Goal: Task Accomplishment & Management: Manage account settings

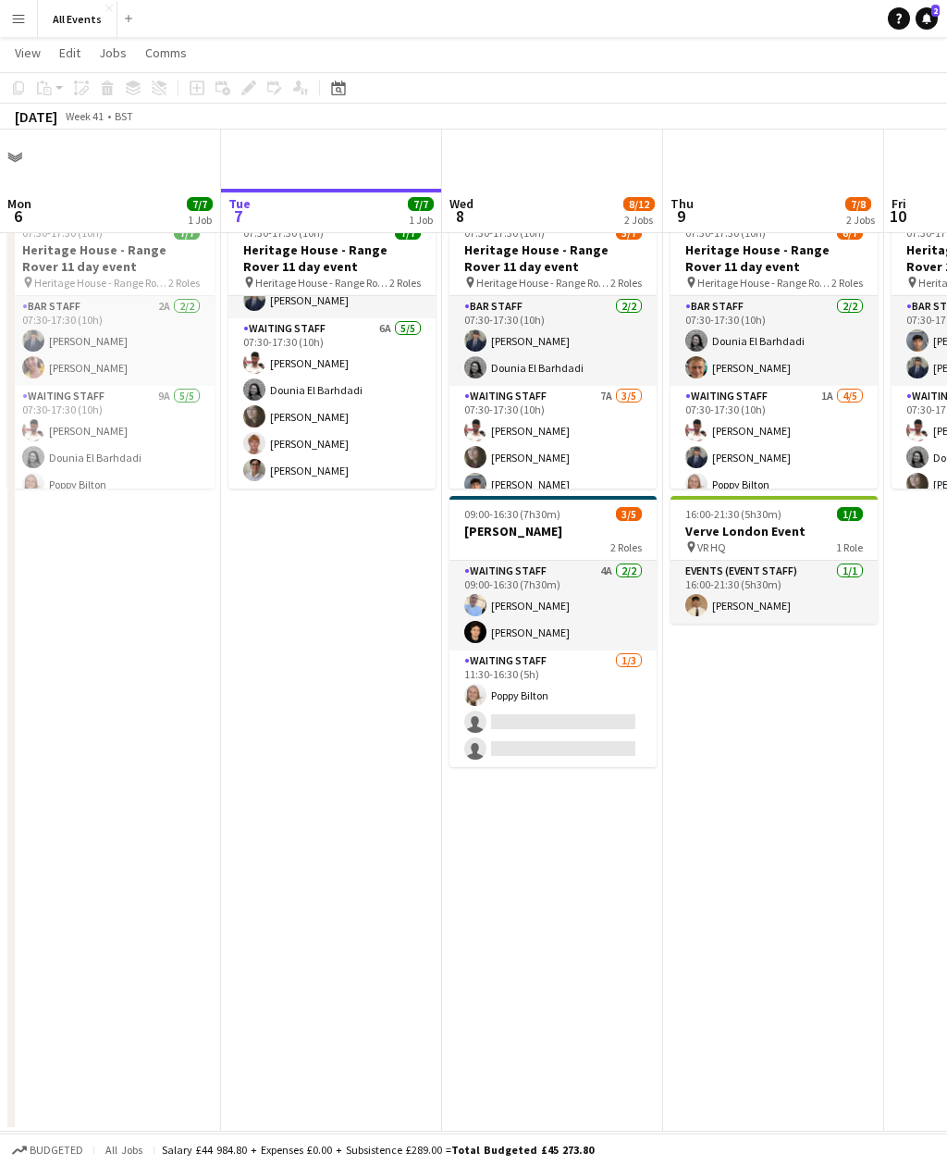
scroll to position [68, 0]
click at [378, 382] on app-card-role "Waiting Staff 6A [DATE] 07:30-17:30 (10h) [PERSON_NAME] Dounia El Barhdadi [PER…" at bounding box center [332, 403] width 207 height 170
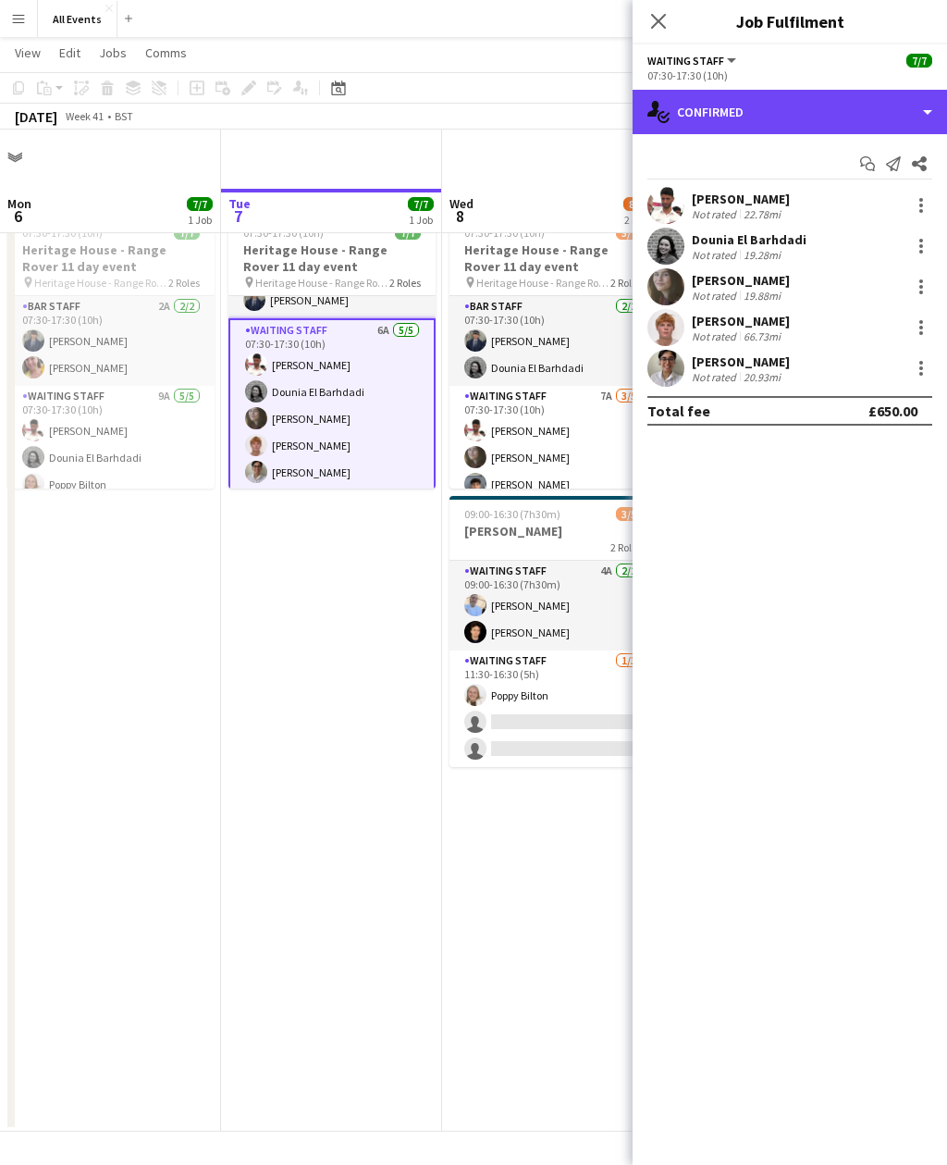
click at [792, 105] on div "single-neutral-actions-check-2 Confirmed" at bounding box center [790, 112] width 315 height 44
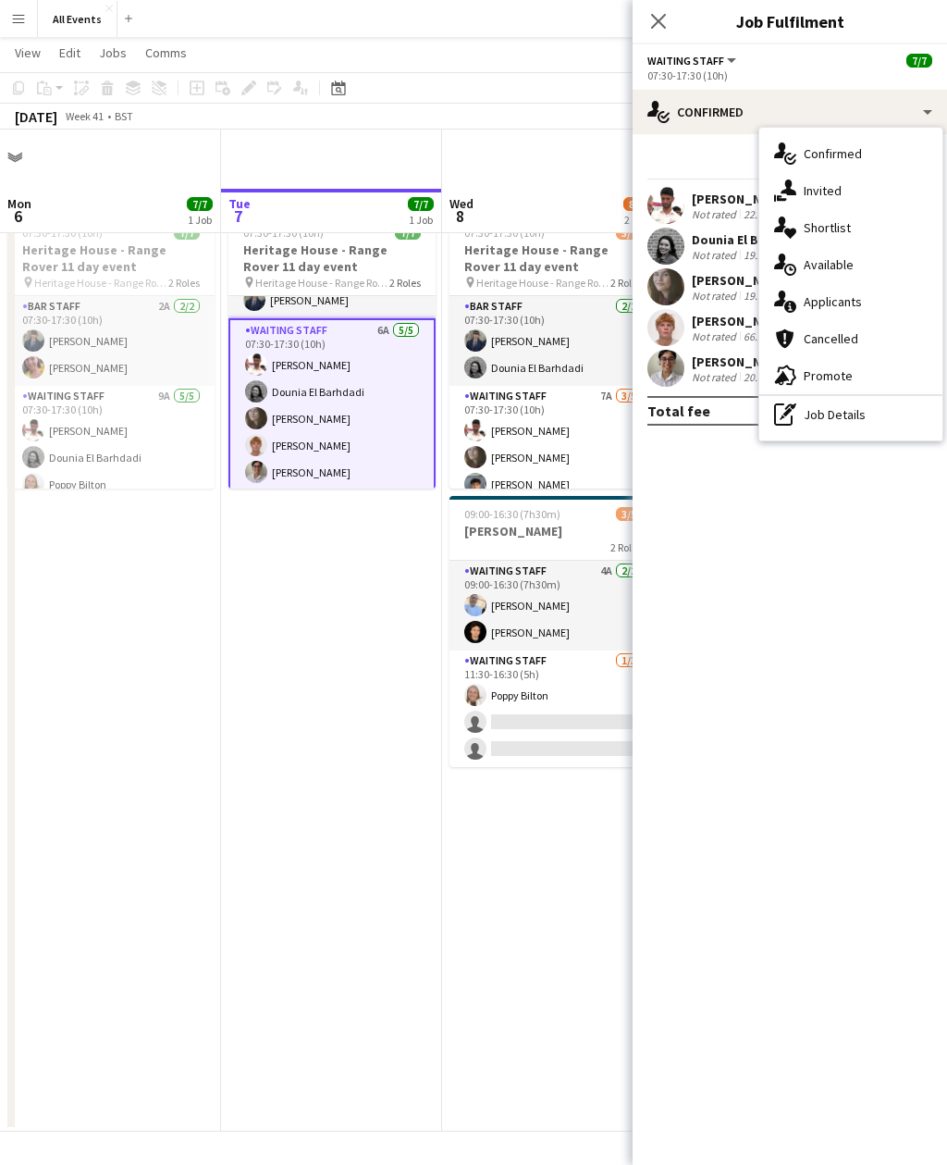
click at [859, 302] on span "Applicants" at bounding box center [833, 301] width 58 height 17
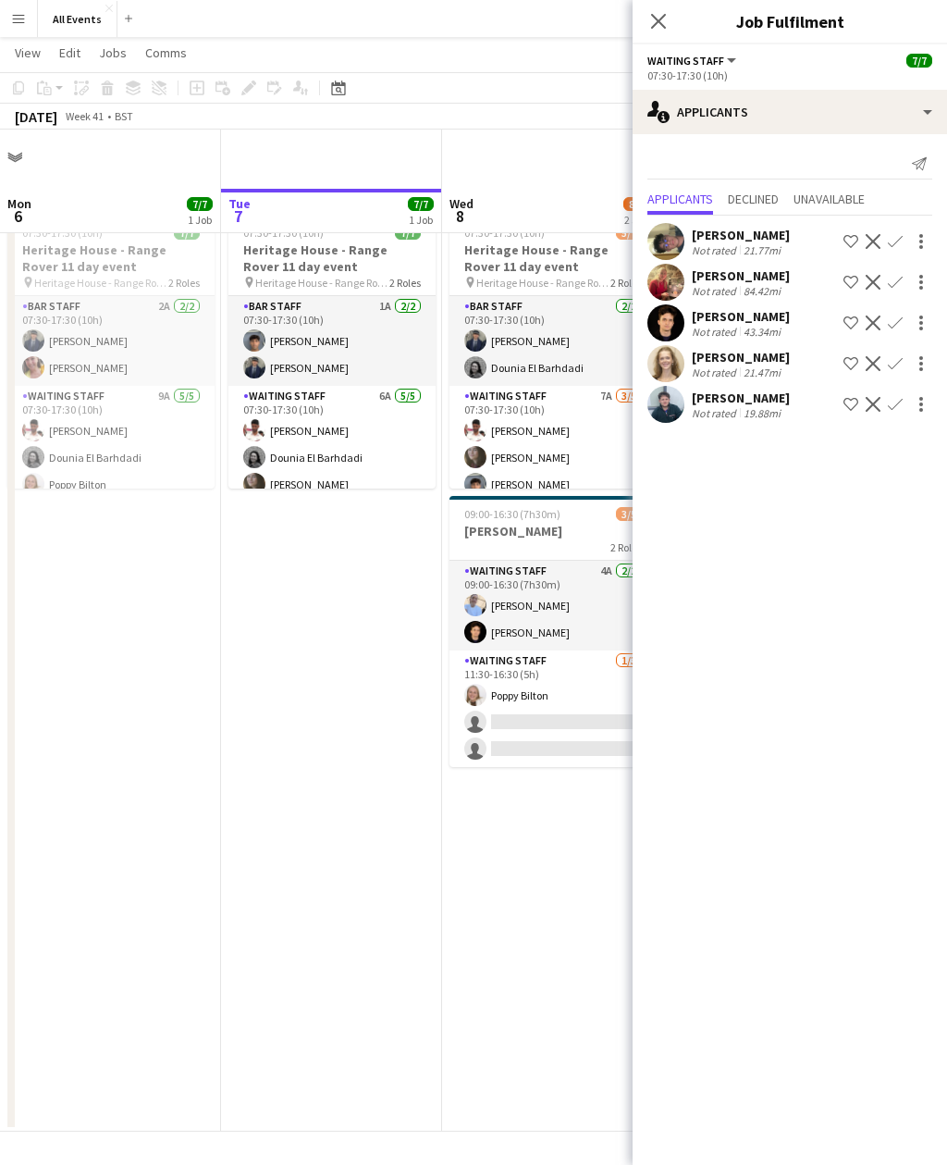
click at [471, 658] on app-card-role "Waiting Staff [DATE] 11:30-16:30 (5h) [PERSON_NAME] single-neutral-actions sing…" at bounding box center [553, 708] width 207 height 117
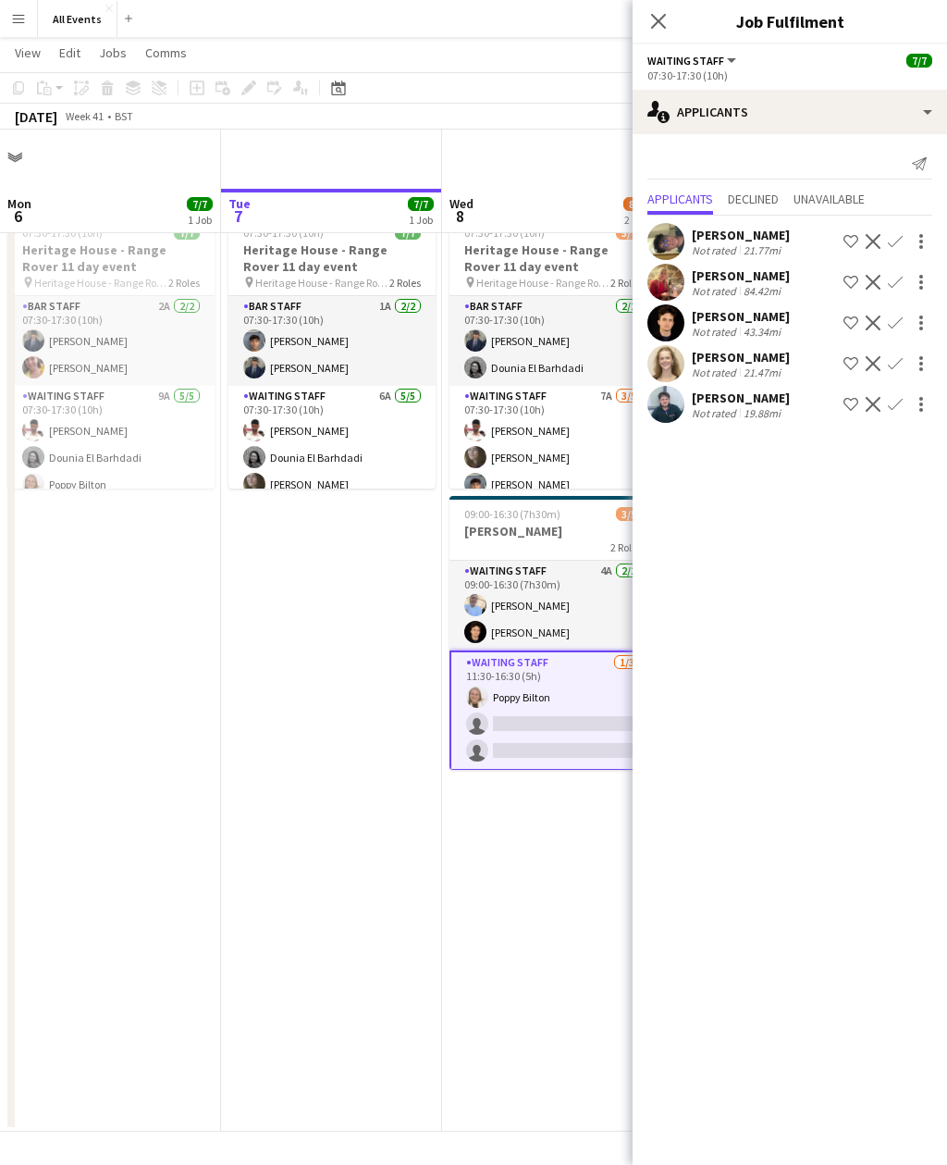
click at [441, 810] on app-date-cell "07:30-17:30 (10h) 7/7 Heritage House - Range Rover 11 day event pin Heritage Ho…" at bounding box center [331, 669] width 221 height 924
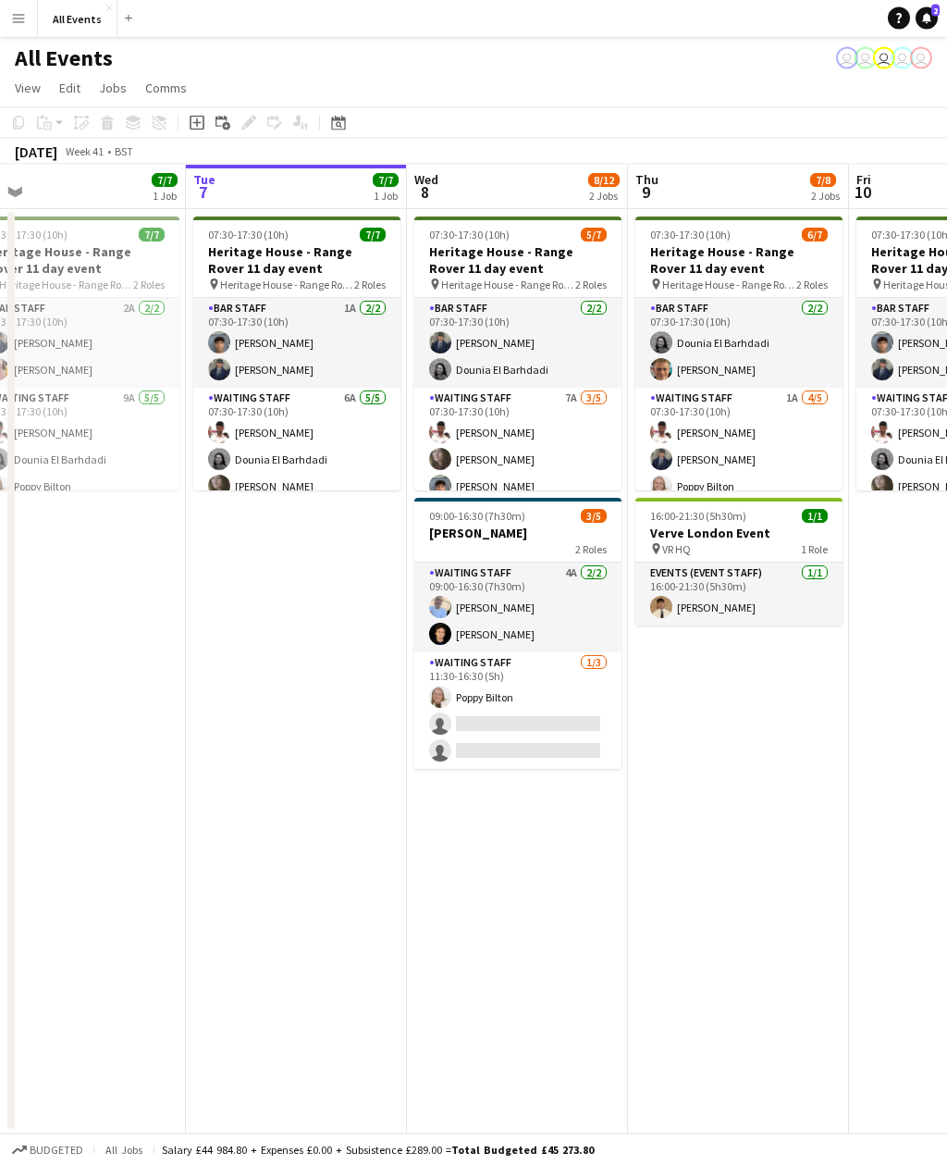
scroll to position [0, 0]
click at [368, 340] on app-card-role "Bar Staff 1A [DATE] 07:30-17:30 (10h) [PERSON_NAME] [PERSON_NAME]" at bounding box center [296, 343] width 207 height 90
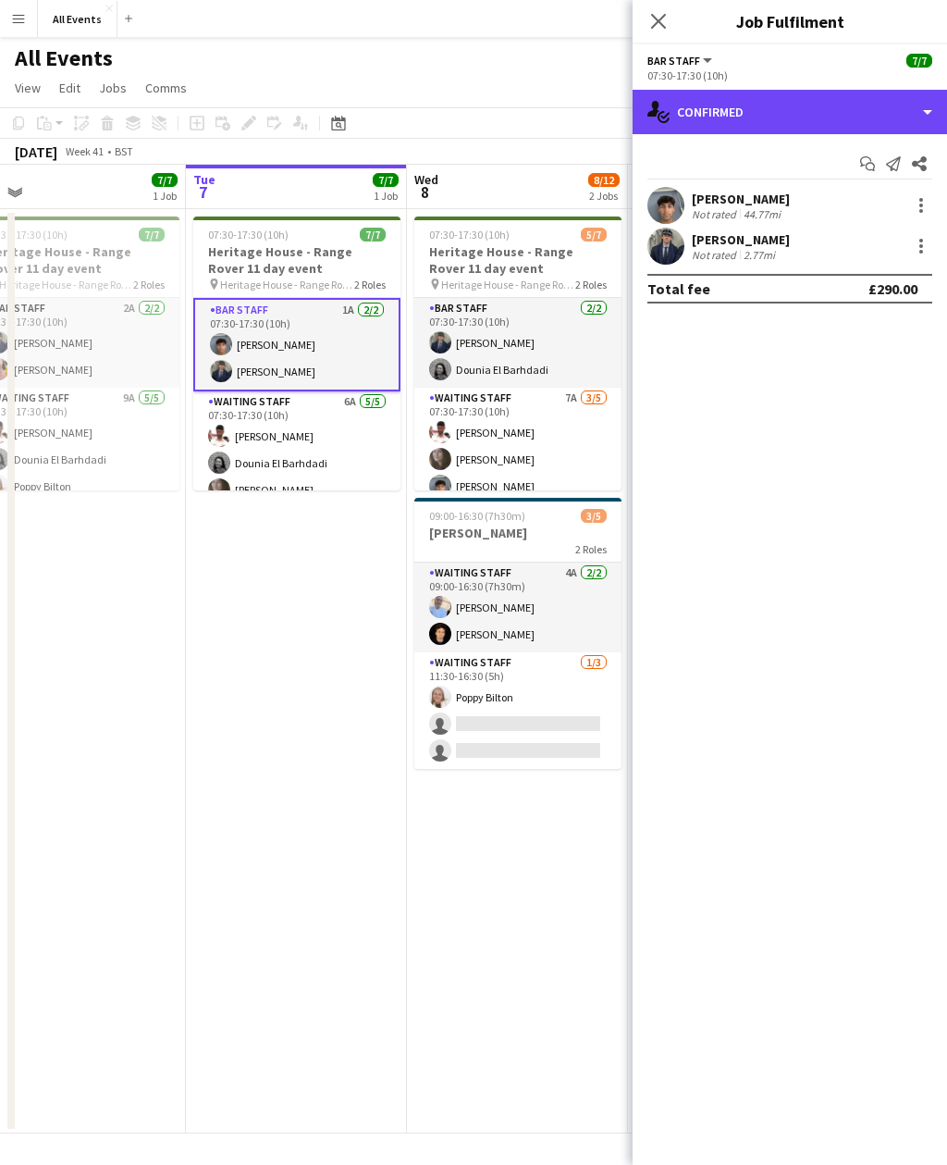
click at [792, 117] on div "single-neutral-actions-check-2 Confirmed" at bounding box center [790, 112] width 315 height 44
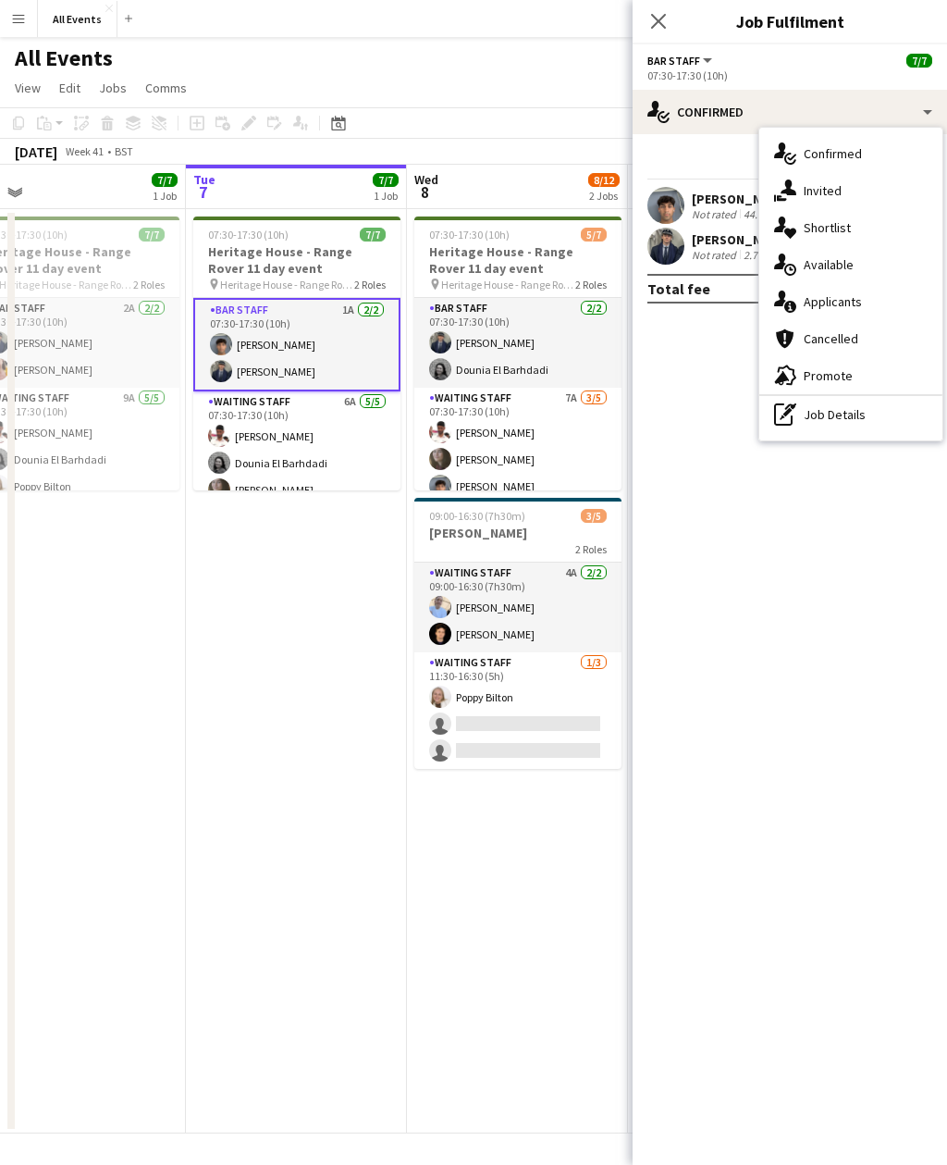
click at [863, 303] on div "single-neutral-actions-information Applicants" at bounding box center [851, 301] width 183 height 37
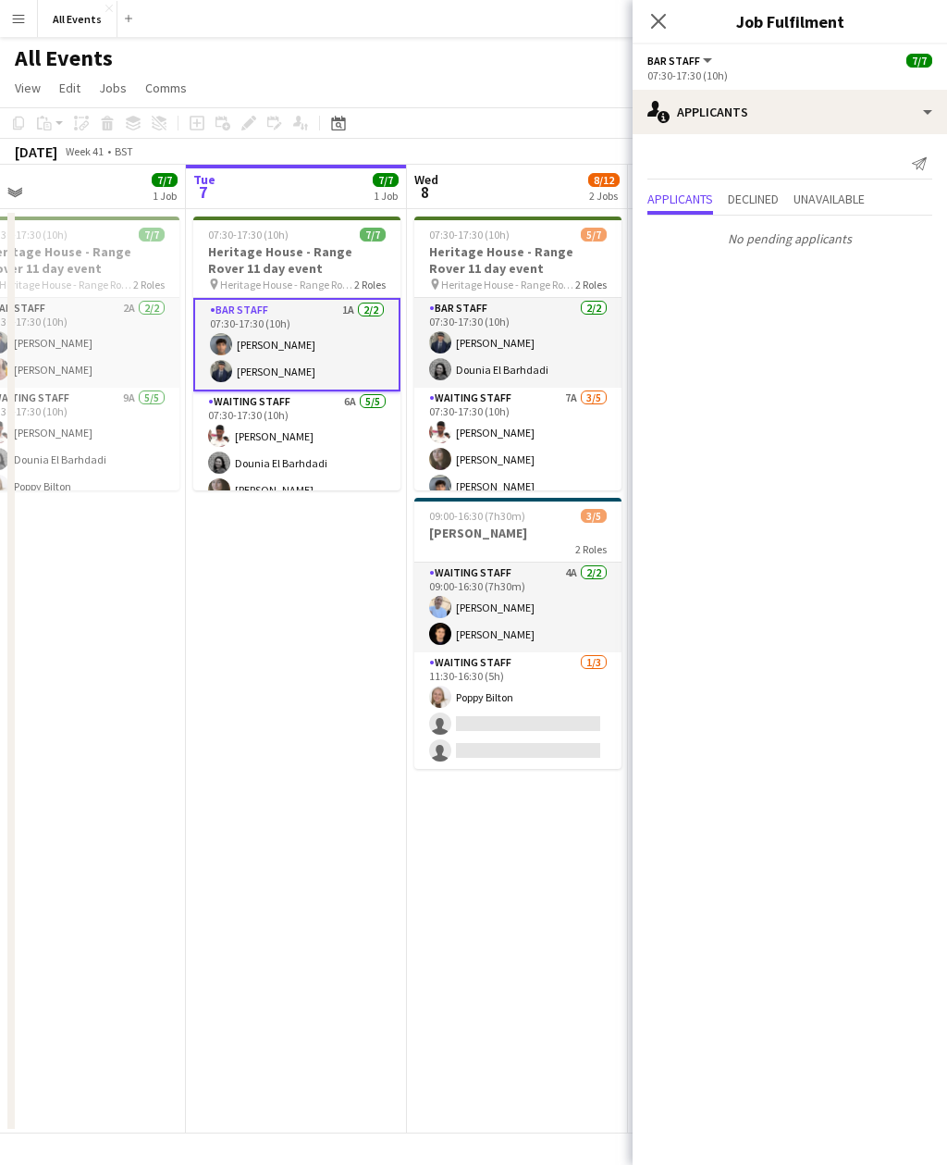
click at [308, 449] on app-card-role "Waiting Staff 6A [DATE] 07:30-17:30 (10h) [PERSON_NAME] Dounia El Barhdadi [PER…" at bounding box center [296, 476] width 207 height 170
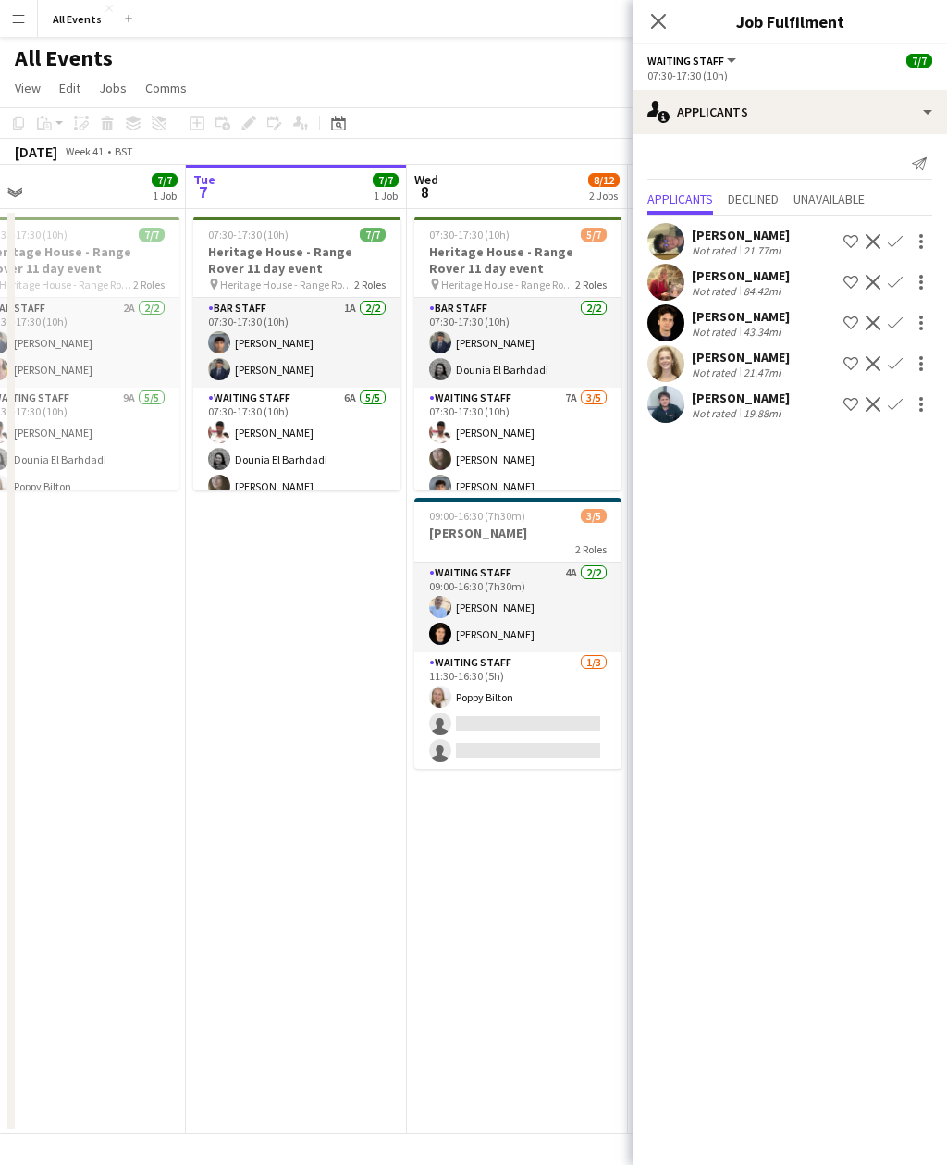
click at [554, 447] on app-card-role "Waiting Staff 7A [DATE] 07:30-17:30 (10h) [PERSON_NAME] [PERSON_NAME] Arya [PER…" at bounding box center [517, 473] width 207 height 170
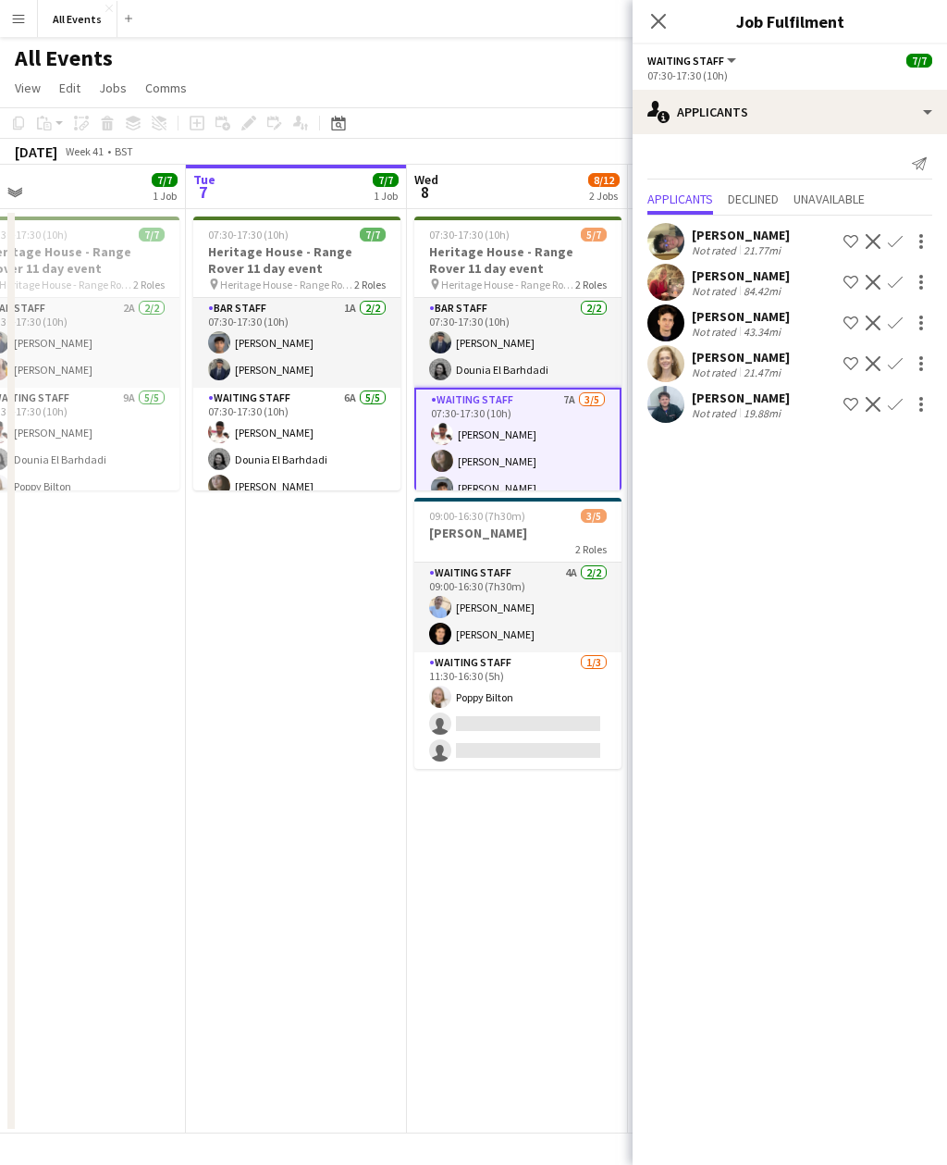
click at [660, 29] on icon "Close pop-in" at bounding box center [658, 21] width 15 height 15
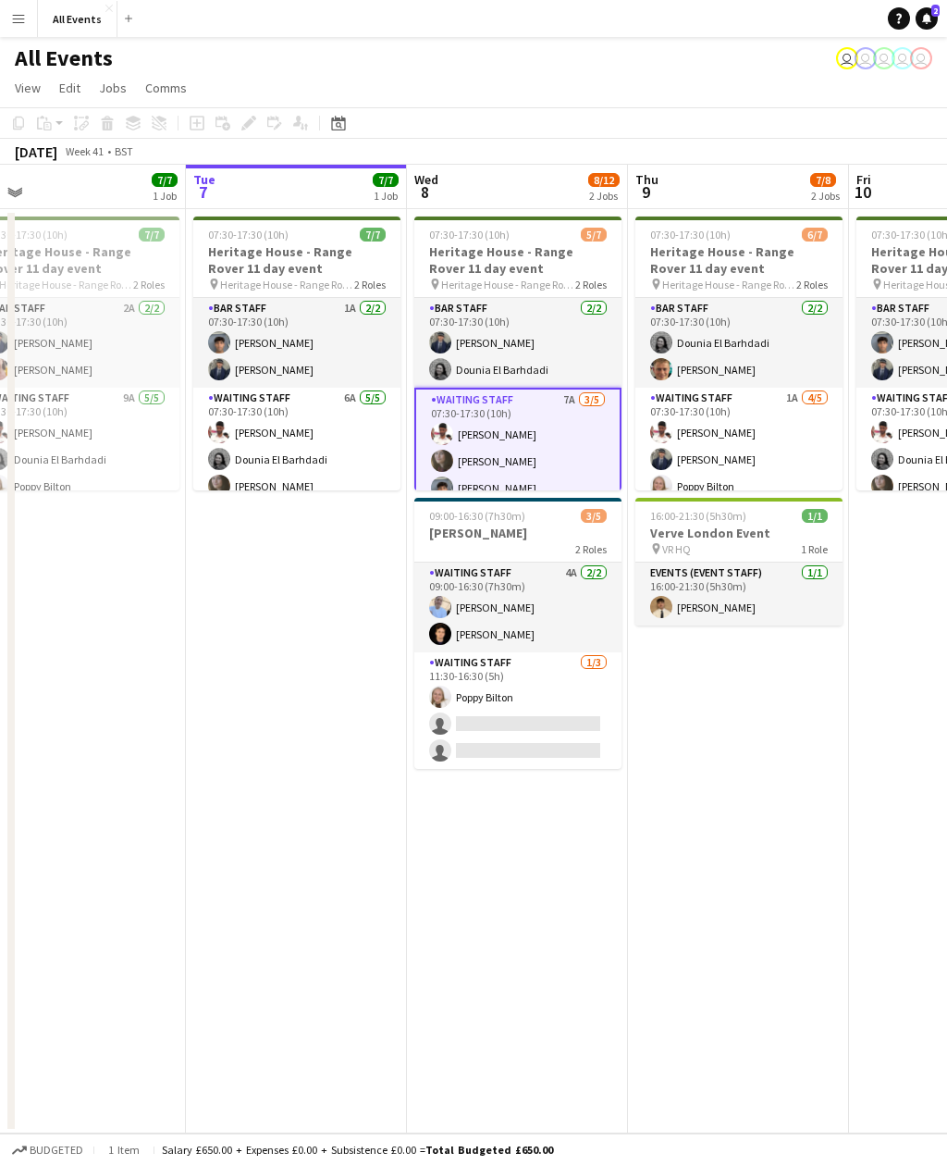
click at [590, 439] on app-card-role "Waiting Staff 7A [DATE] 07:30-17:30 (10h) [PERSON_NAME] [PERSON_NAME] Arya [PER…" at bounding box center [517, 475] width 207 height 174
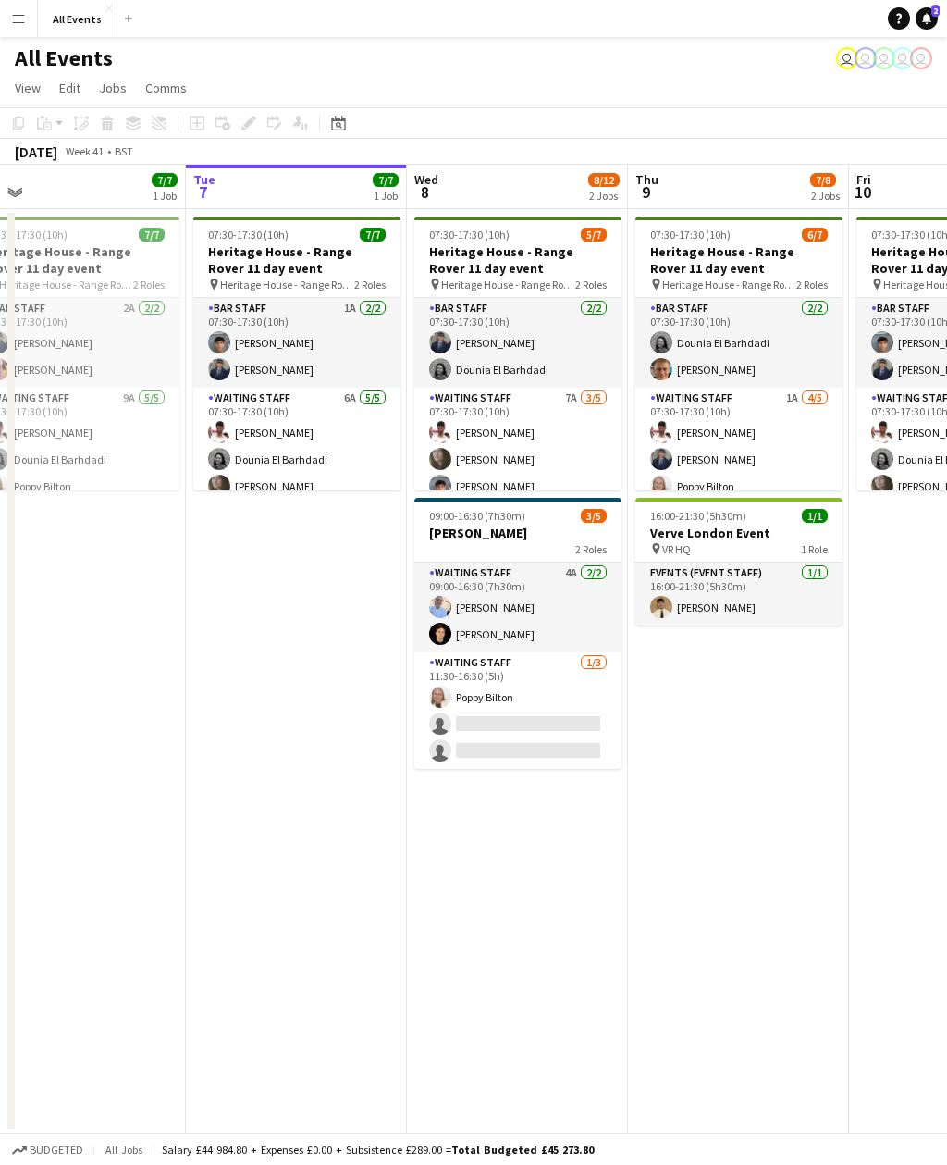
click at [574, 445] on app-card-role "Waiting Staff 7A [DATE] 07:30-17:30 (10h) [PERSON_NAME] [PERSON_NAME] Arya [PER…" at bounding box center [517, 473] width 207 height 170
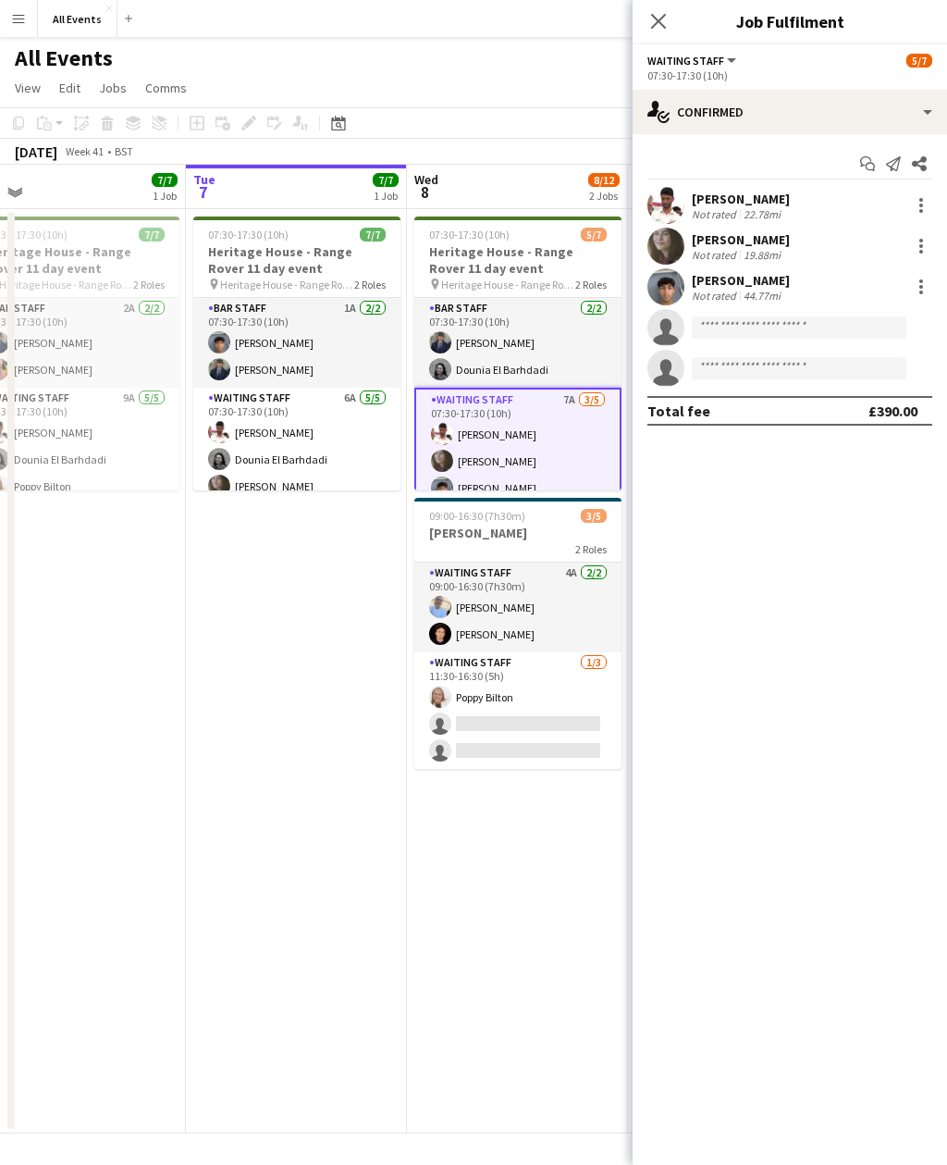
click at [325, 427] on app-card-role "Waiting Staff 6A [DATE] 07:30-17:30 (10h) [PERSON_NAME] Dounia El Barhdadi [PER…" at bounding box center [296, 473] width 207 height 170
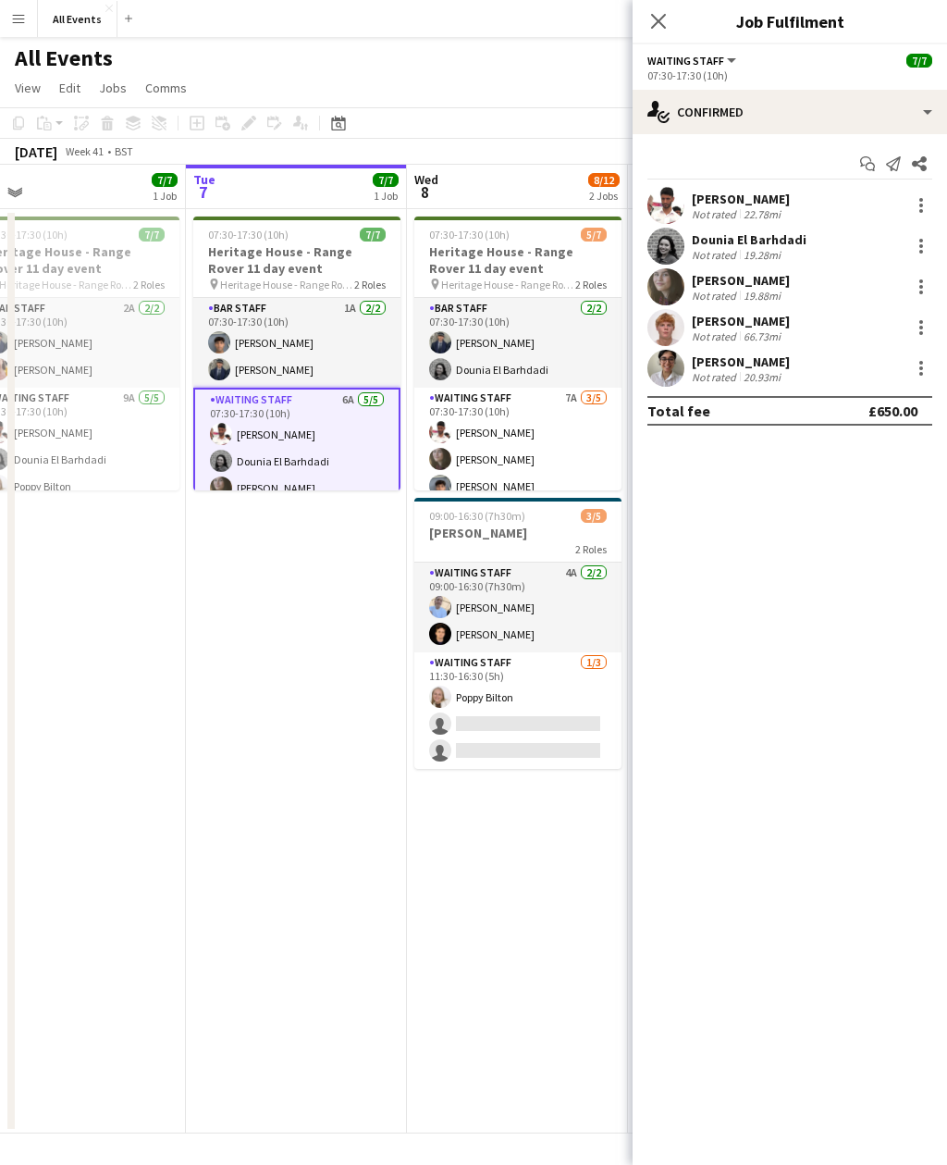
click at [923, 204] on div at bounding box center [921, 205] width 22 height 22
click at [876, 414] on span "Remove" at bounding box center [860, 417] width 115 height 17
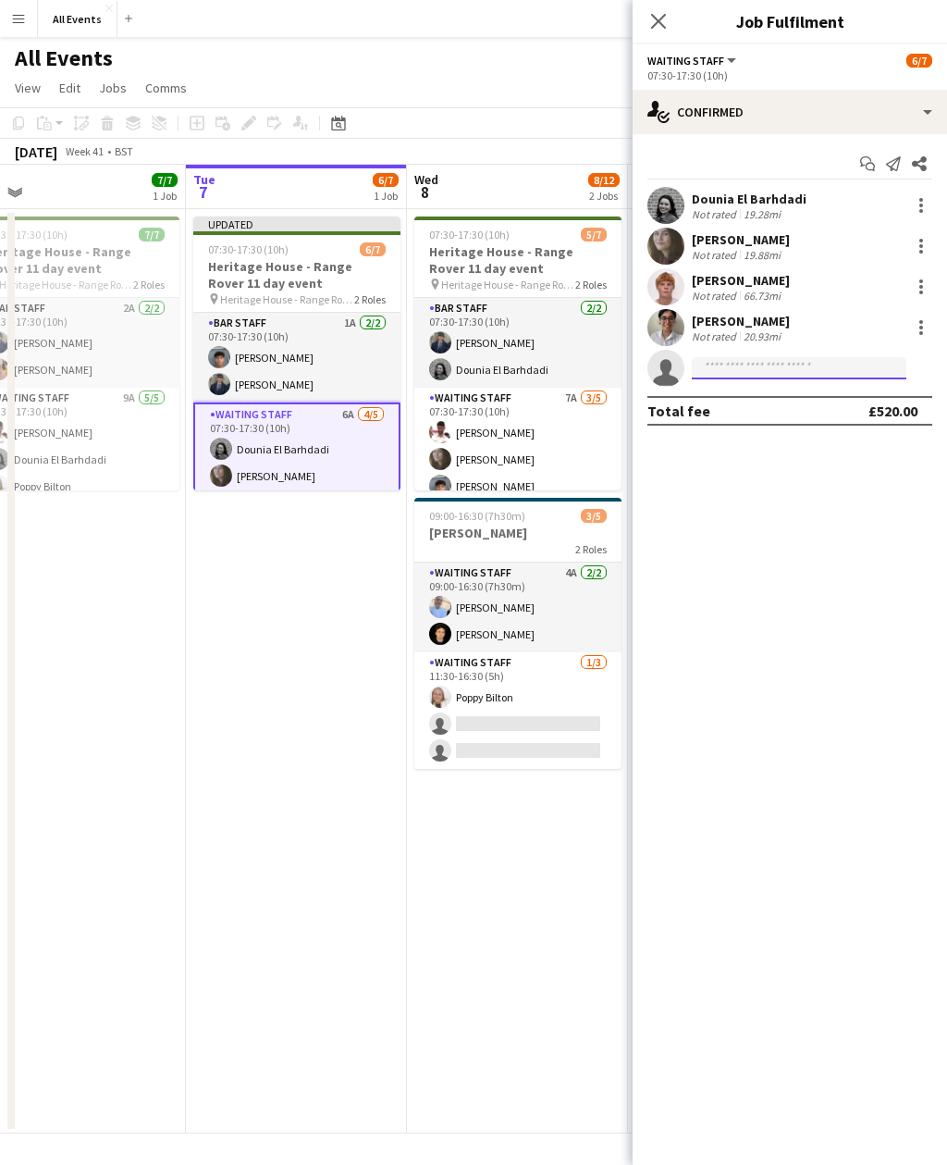
click at [786, 366] on input at bounding box center [799, 368] width 215 height 22
type input "*"
type input "***"
click at [791, 407] on span "[EMAIL_ADDRESS][DOMAIN_NAME]" at bounding box center [799, 409] width 185 height 15
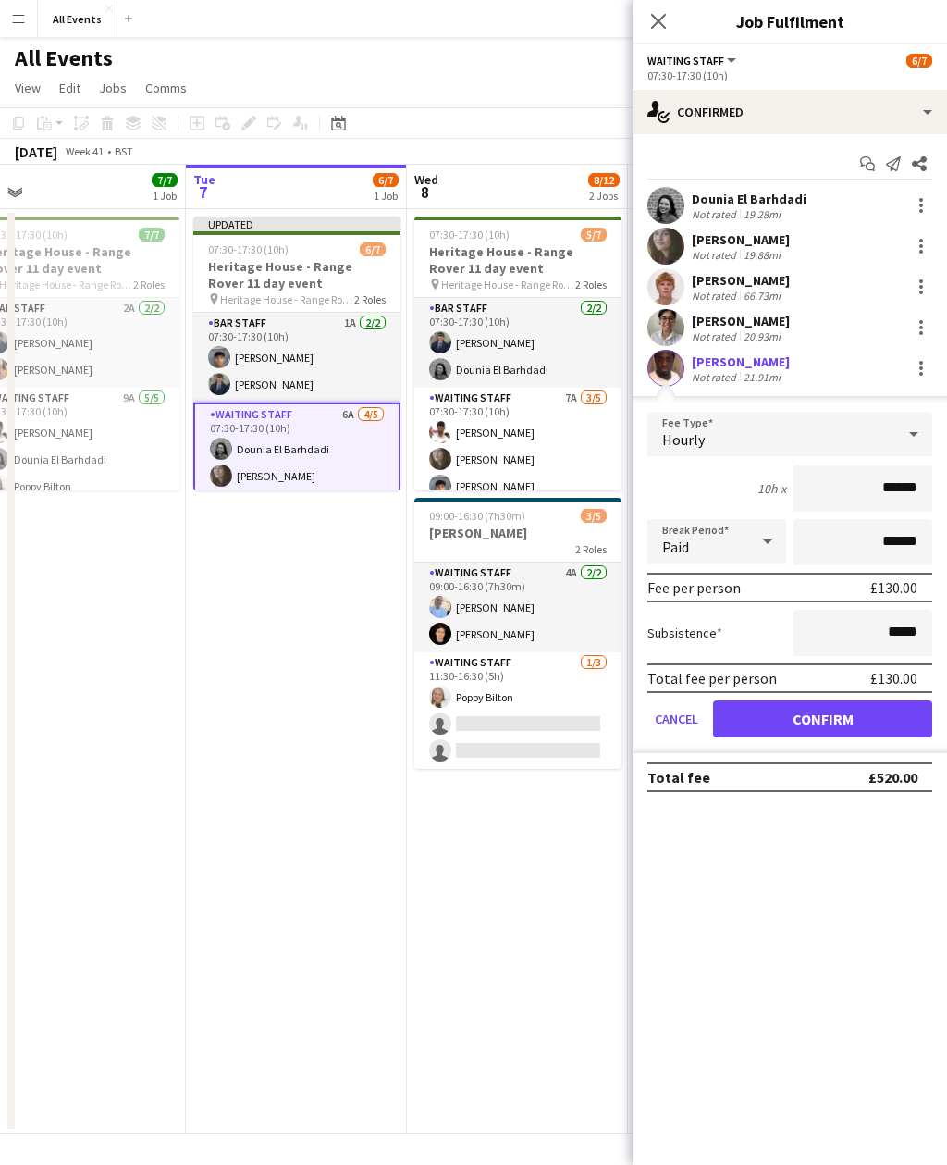
click at [868, 721] on button "Confirm" at bounding box center [822, 718] width 219 height 37
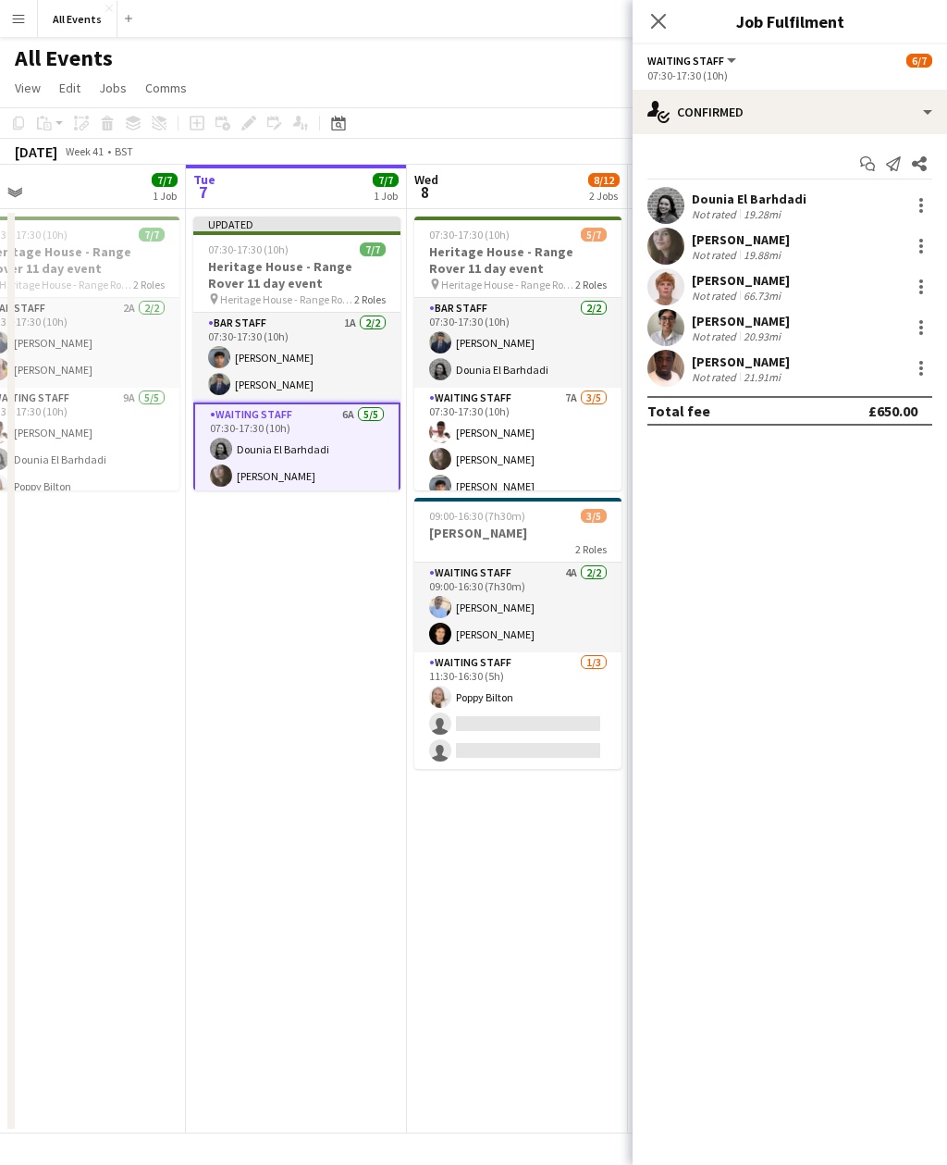
click at [555, 941] on app-date-cell "07:30-17:30 (10h) 5/7 Heritage House - Range Rover 11 day event pin Heritage Ho…" at bounding box center [517, 671] width 221 height 924
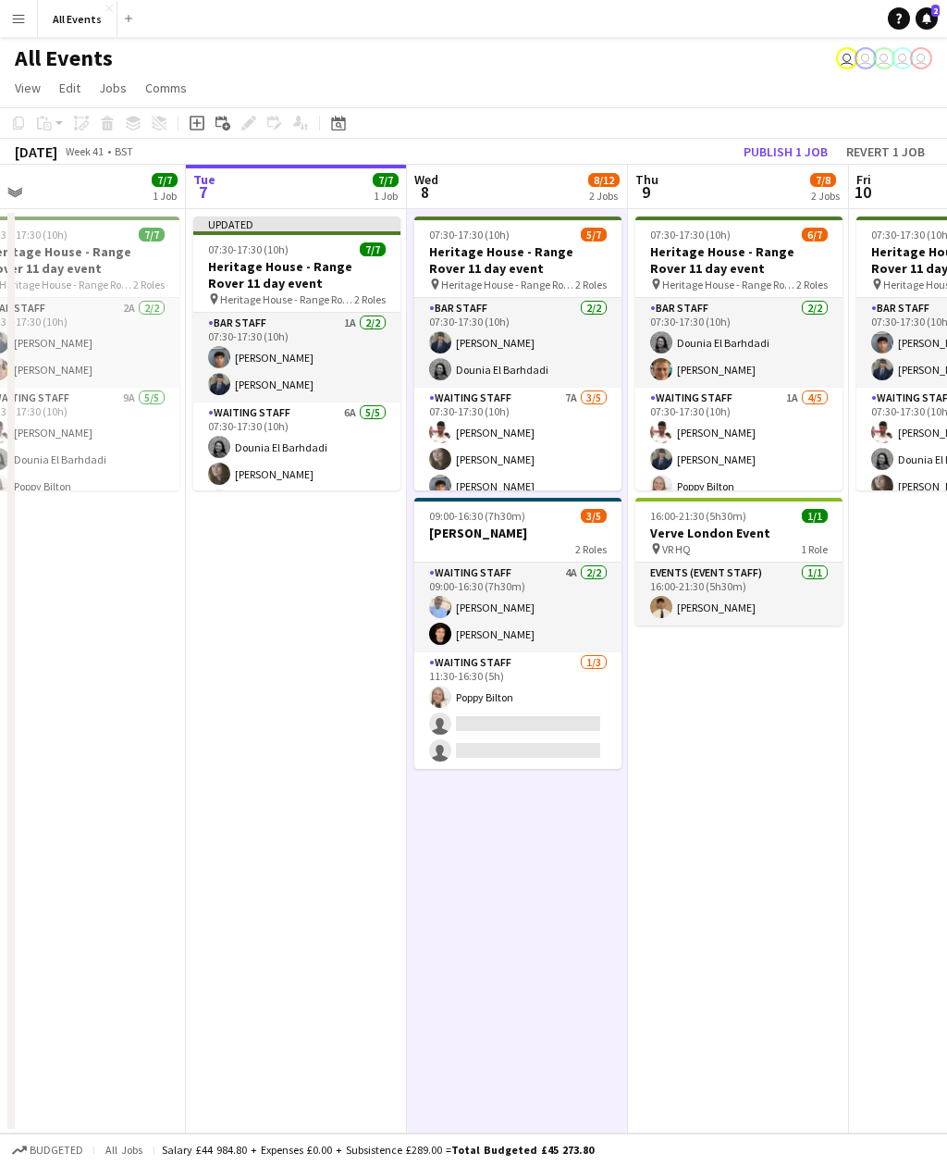
click at [797, 147] on button "Publish 1 job" at bounding box center [785, 152] width 99 height 24
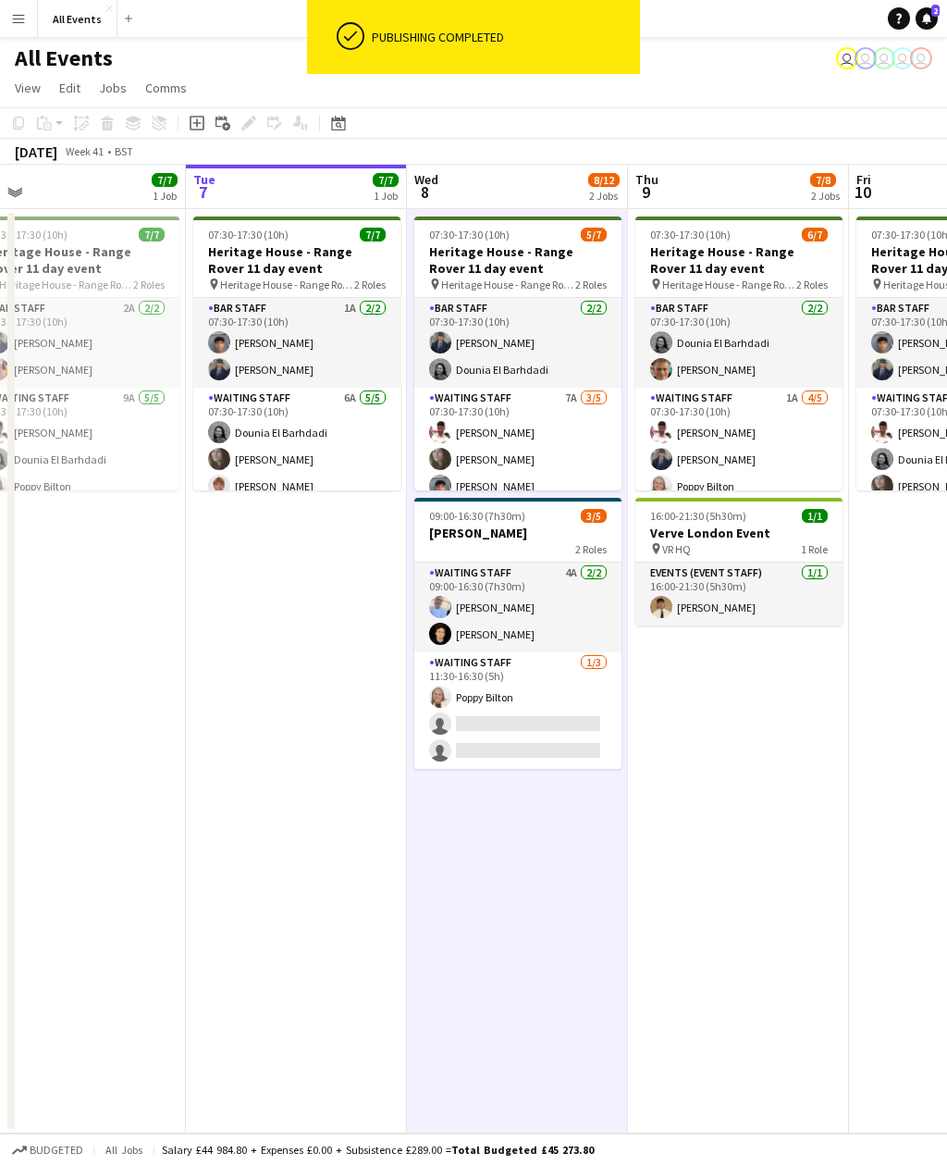
click at [331, 840] on app-date-cell "07:30-17:30 (10h) 7/7 Heritage House - Range Rover 11 day event pin Heritage Ho…" at bounding box center [296, 671] width 221 height 924
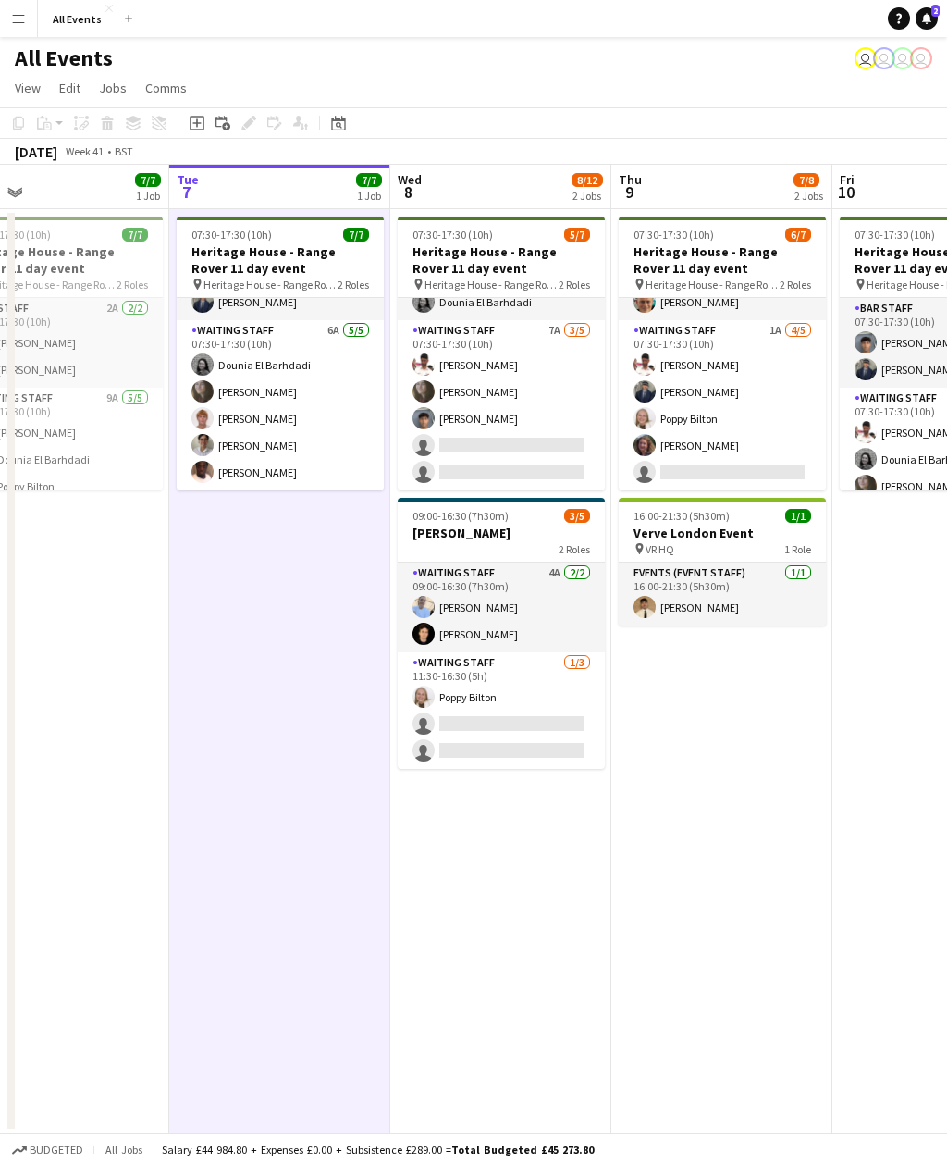
scroll to position [0, 495]
click at [552, 456] on app-card-role "Waiting Staff 7A [DATE] 07:30-17:30 (10h) [PERSON_NAME] [PERSON_NAME] Arya [PER…" at bounding box center [500, 405] width 207 height 170
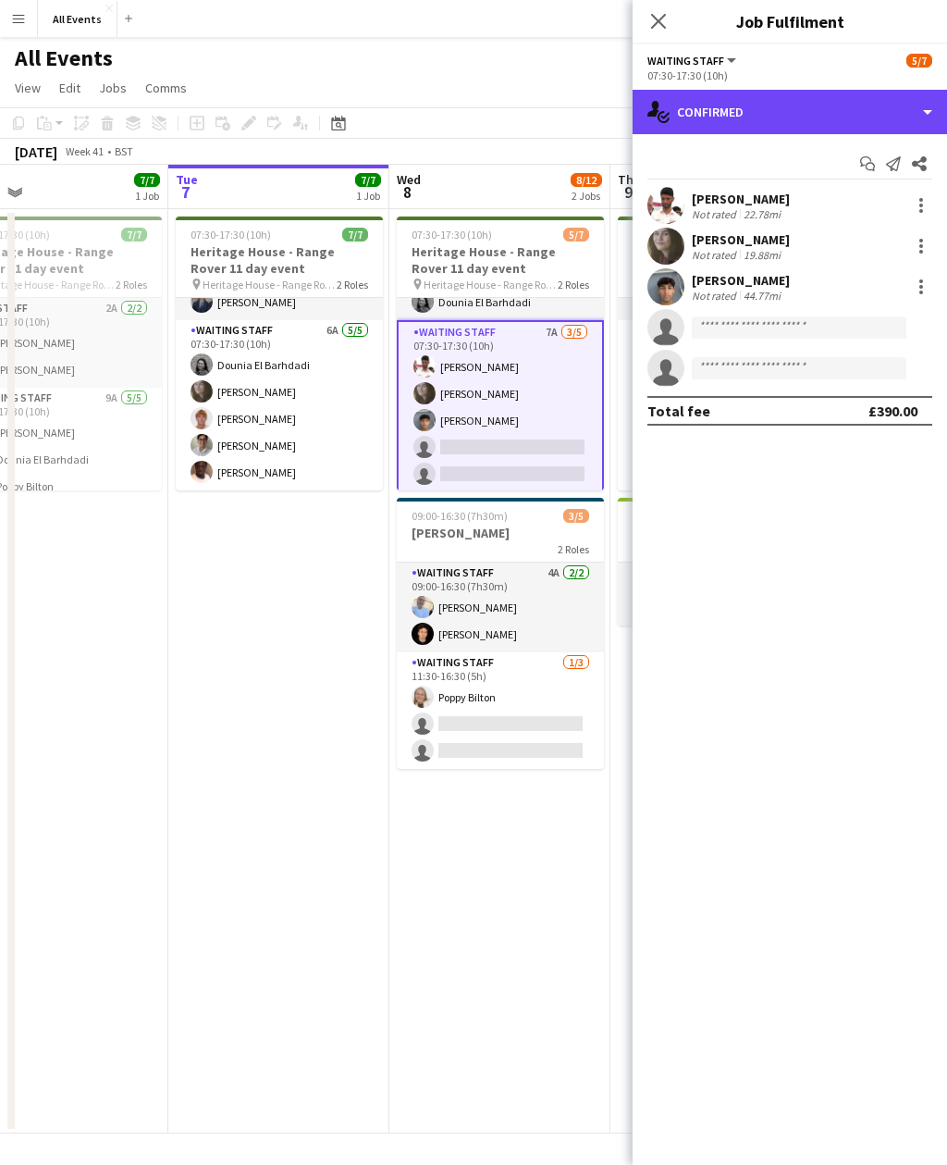
click at [834, 111] on div "single-neutral-actions-check-2 Confirmed" at bounding box center [790, 112] width 315 height 44
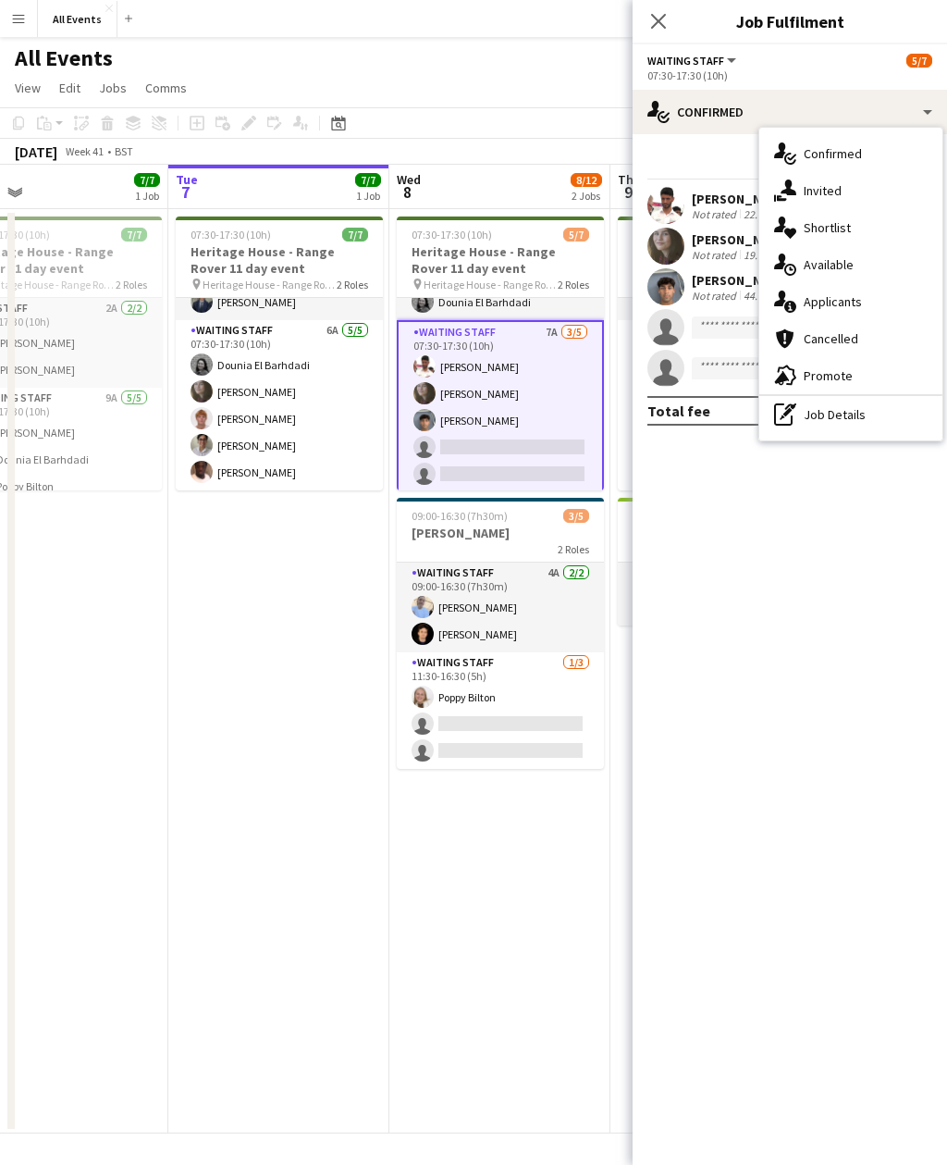
click at [887, 304] on div "single-neutral-actions-information Applicants" at bounding box center [851, 301] width 183 height 37
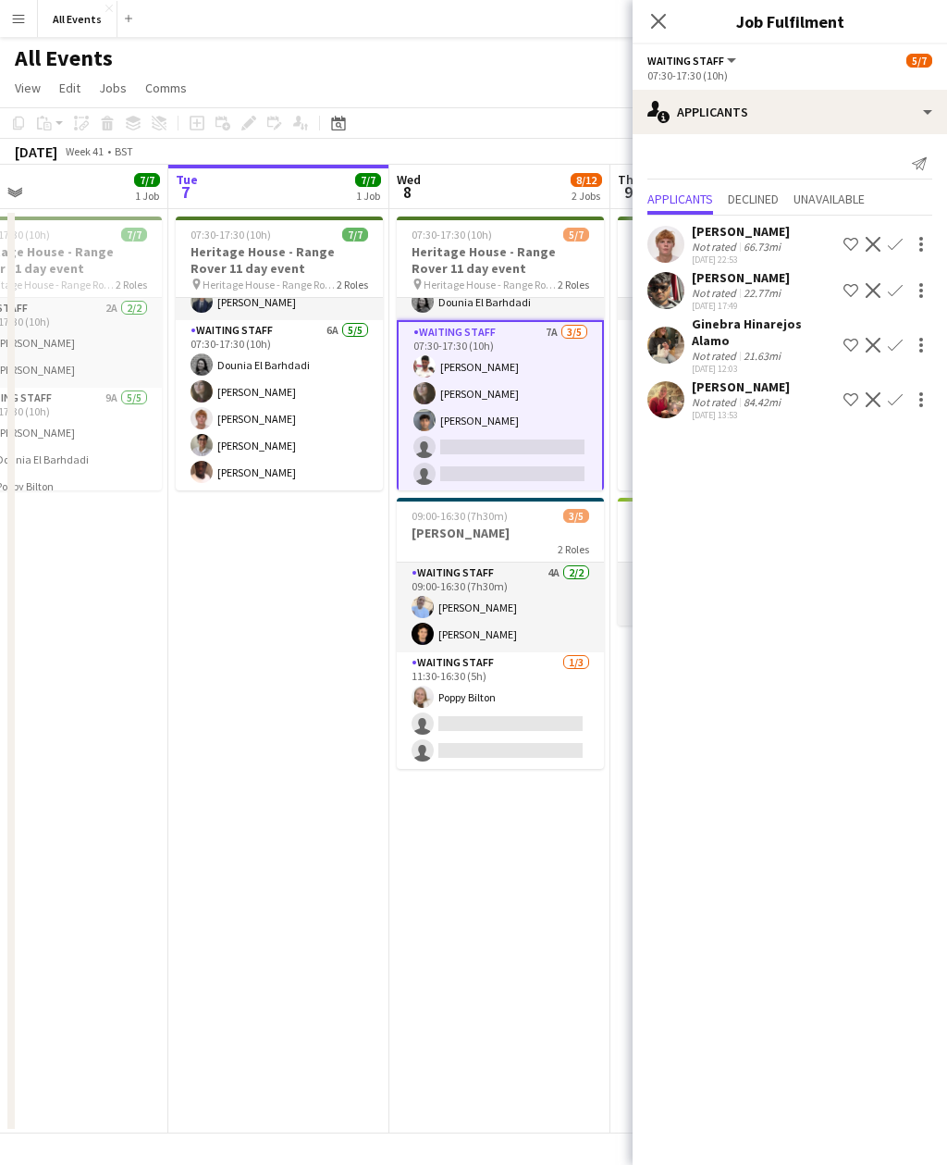
click at [537, 608] on app-card-role "Waiting Staff 4A [DATE] 09:00-16:30 (7h30m) [PERSON_NAME] [PERSON_NAME]" at bounding box center [500, 607] width 207 height 90
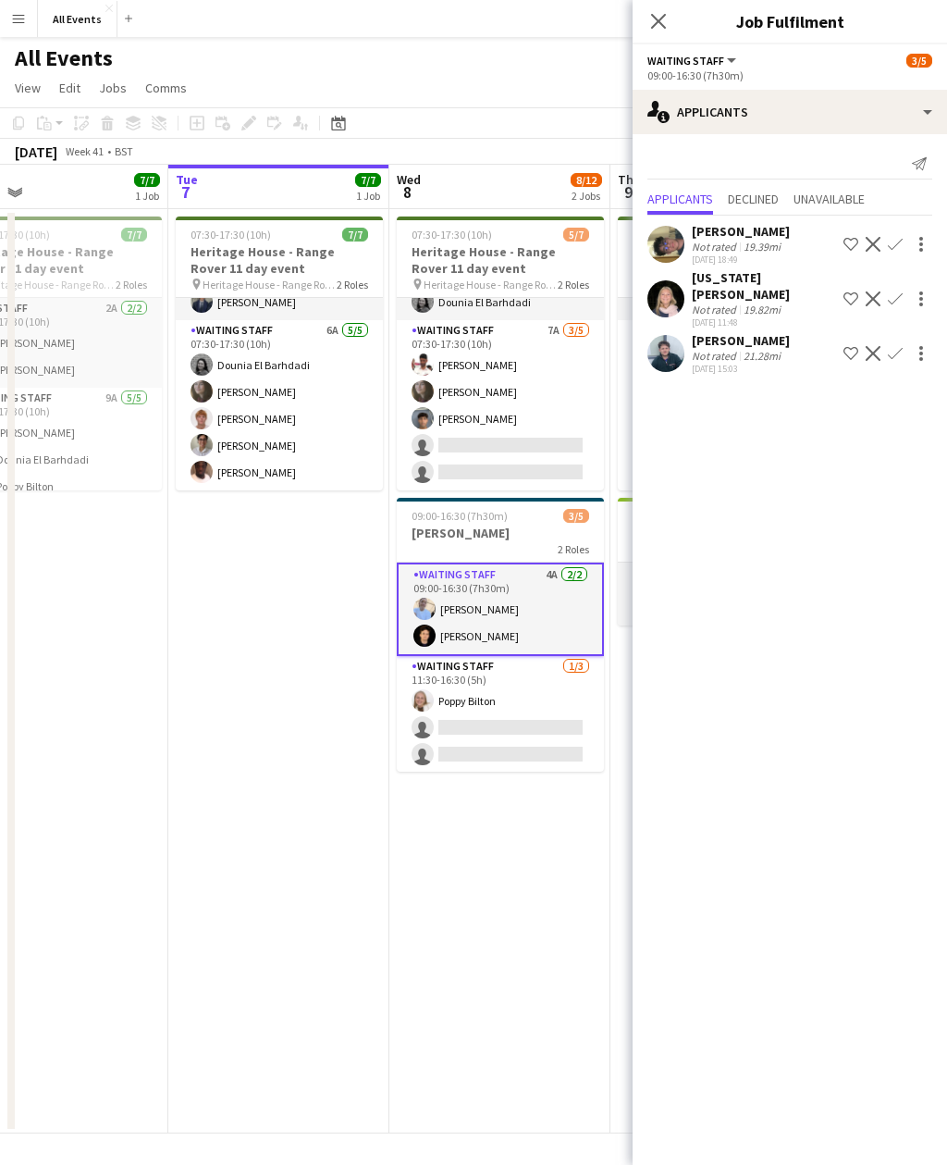
click at [901, 583] on mat-expansion-panel "users2 Applicants Send notification Applicants Declined Unavailable [PERSON_NAM…" at bounding box center [790, 649] width 315 height 1031
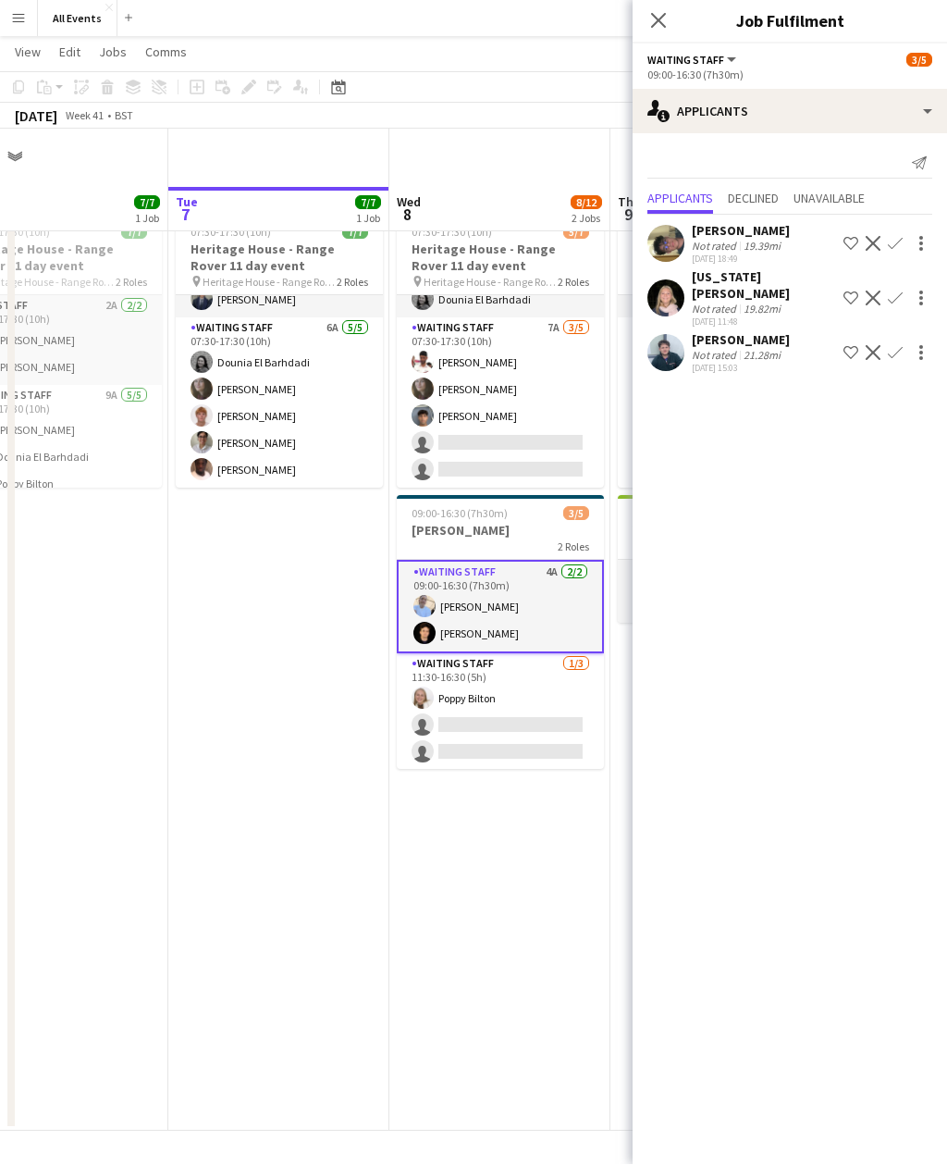
scroll to position [59, 0]
click at [710, 1158] on mat-expansion-panel "users2 Applicants Send notification Applicants Declined Unavailable [PERSON_NAM…" at bounding box center [790, 649] width 315 height 1031
click at [396, 817] on app-date-cell "07:30-17:30 (10h) 5/7 Heritage House - Range Rover 11 day event pin Heritage Ho…" at bounding box center [499, 669] width 221 height 924
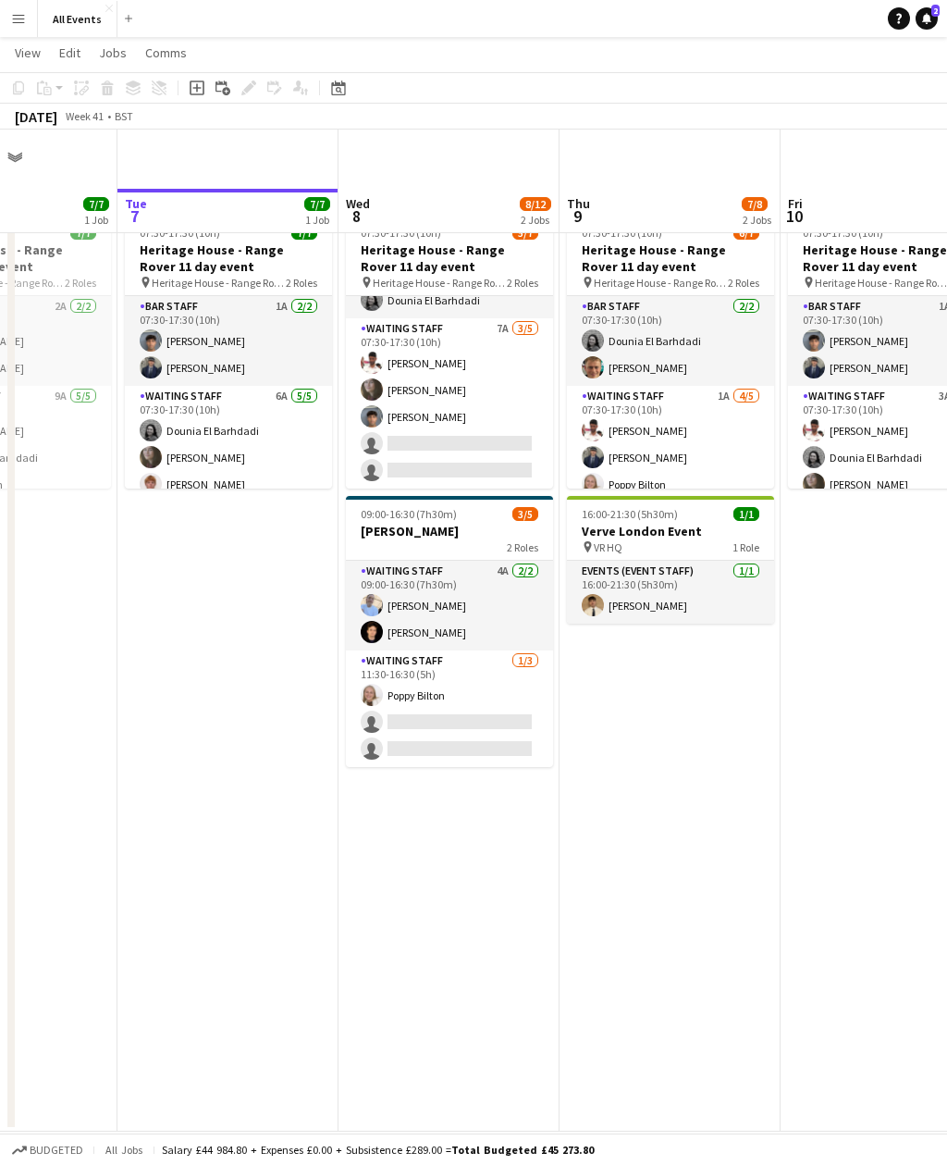
scroll to position [68, 0]
click at [500, 398] on app-card-role "Waiting Staff 7A [DATE] 07:30-17:30 (10h) [PERSON_NAME] [PERSON_NAME] Arya [PER…" at bounding box center [449, 403] width 207 height 170
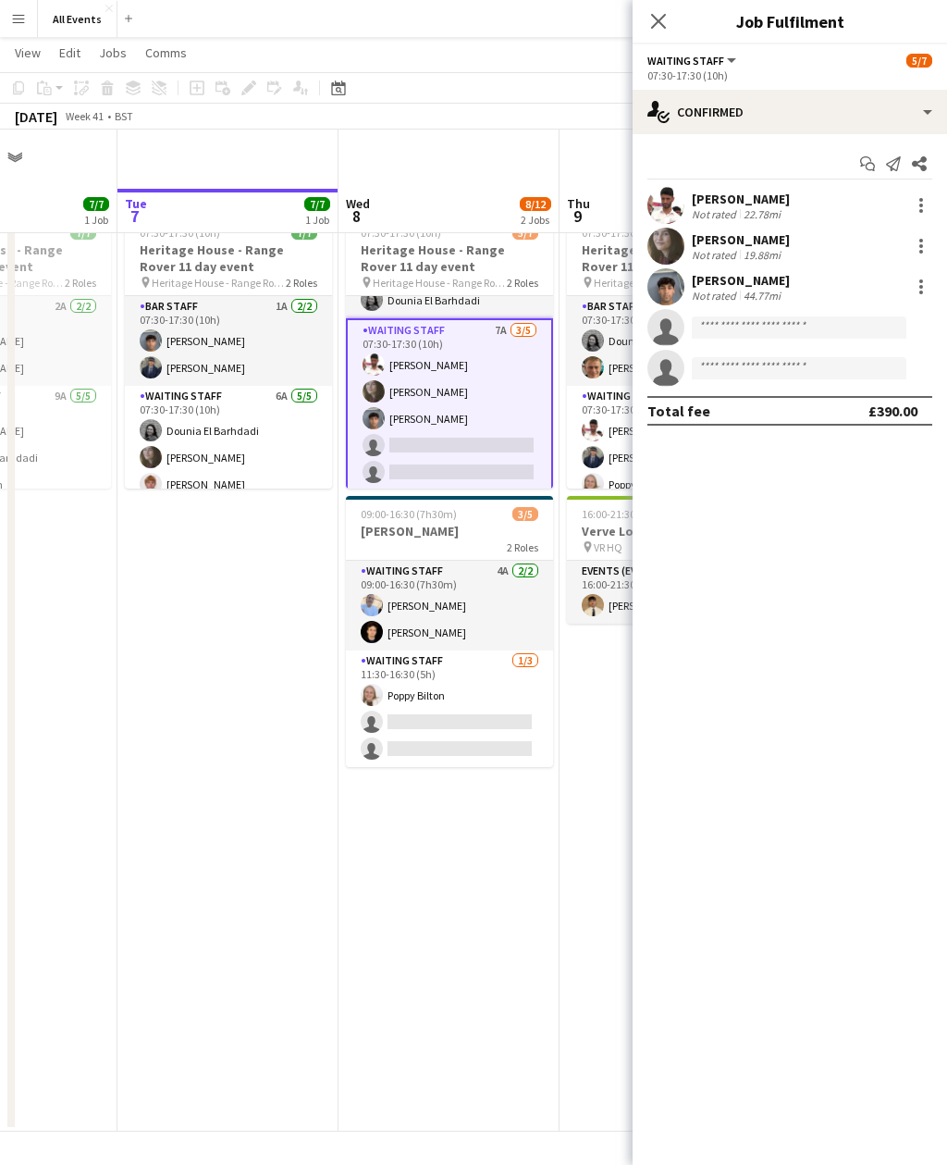
click at [497, 818] on app-date-cell "07:30-17:30 (10h) 5/7 Heritage House - Range Rover 11 day event pin Heritage Ho…" at bounding box center [449, 669] width 221 height 924
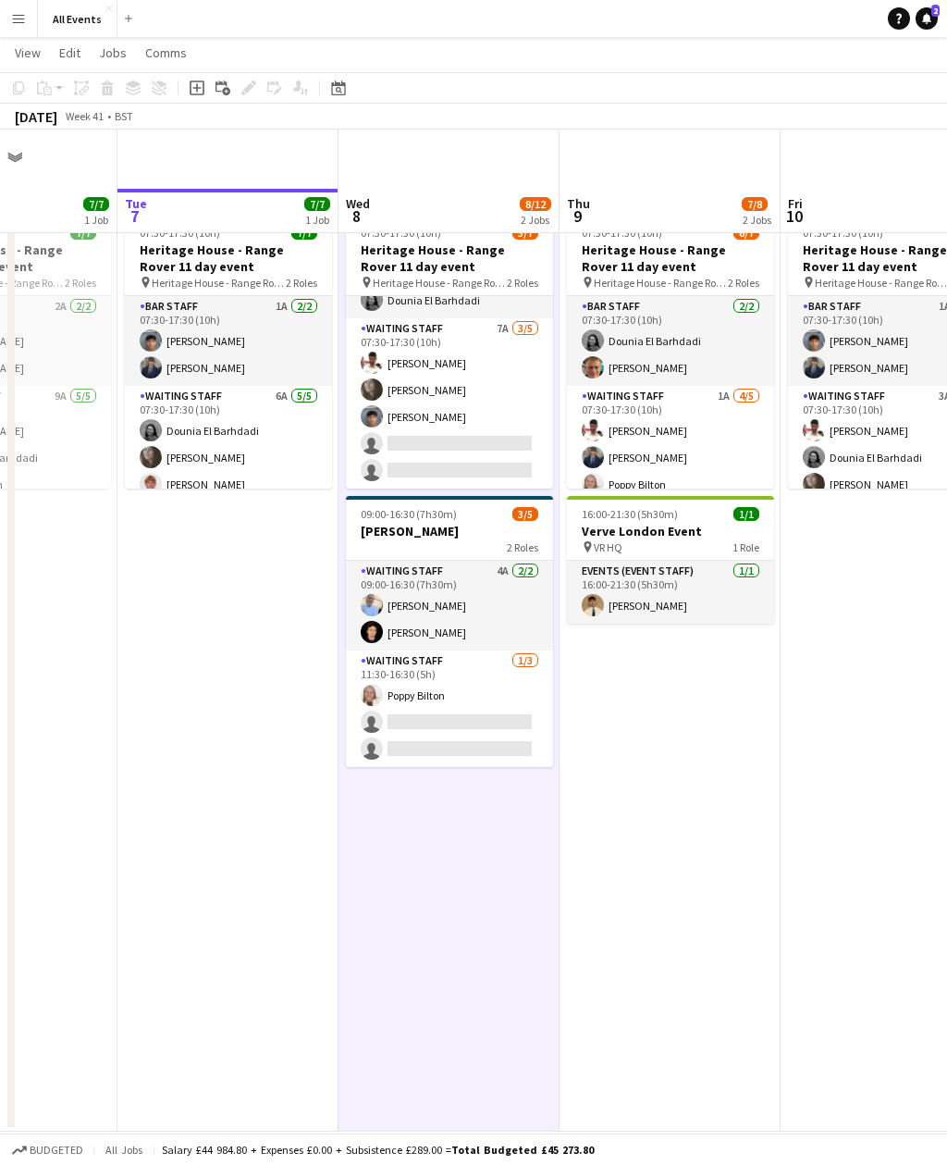
click at [934, 13] on span "2" at bounding box center [936, 11] width 8 height 12
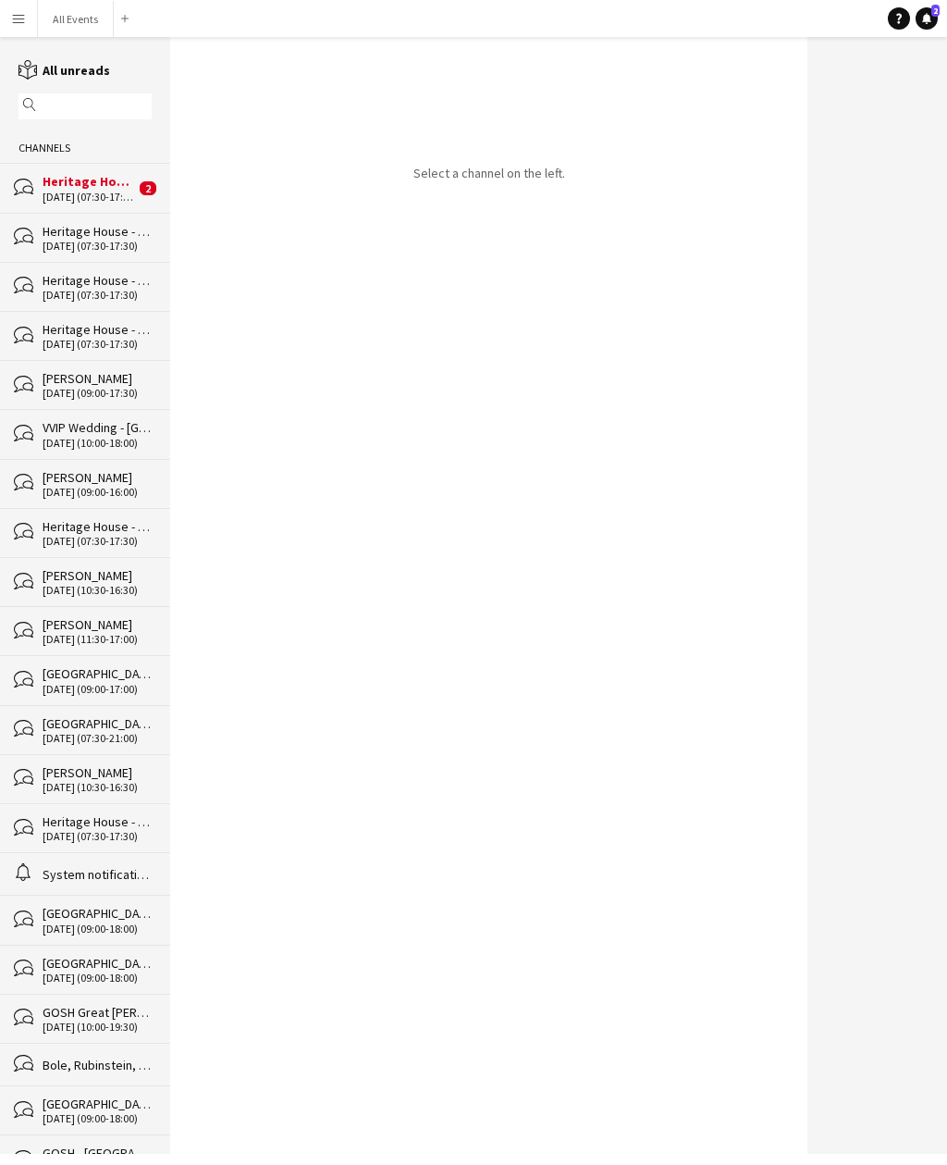
click at [116, 198] on div "[DATE] (07:30-17:30)" at bounding box center [89, 197] width 93 height 13
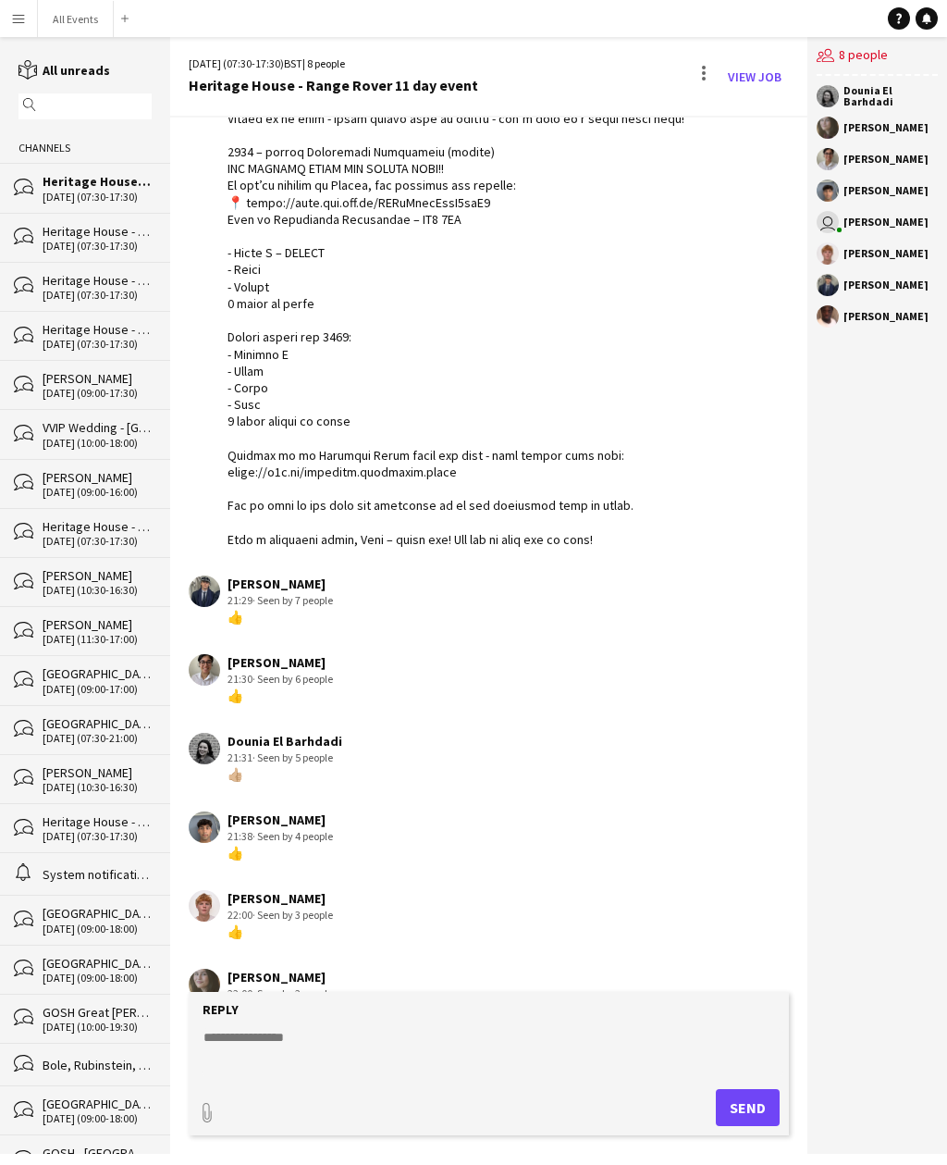
scroll to position [326, 0]
